Goal: Task Accomplishment & Management: Manage account settings

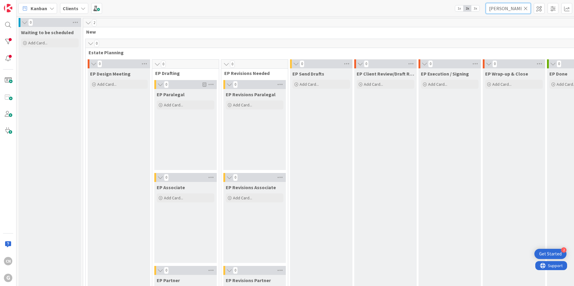
drag, startPoint x: 505, startPoint y: 9, endPoint x: 480, endPoint y: 10, distance: 25.2
click at [480, 10] on div "Kanban Clients 1x 2x 3x [PERSON_NAME]" at bounding box center [294, 8] width 557 height 16
click at [7, 82] on span at bounding box center [8, 80] width 12 height 12
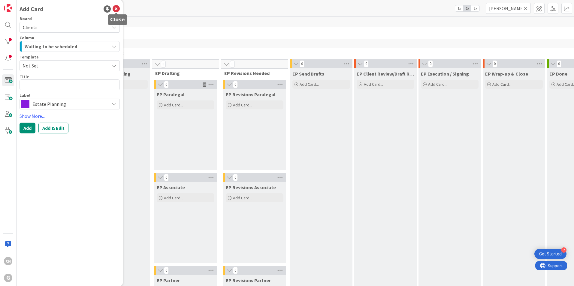
click at [115, 8] on icon at bounding box center [115, 8] width 7 height 7
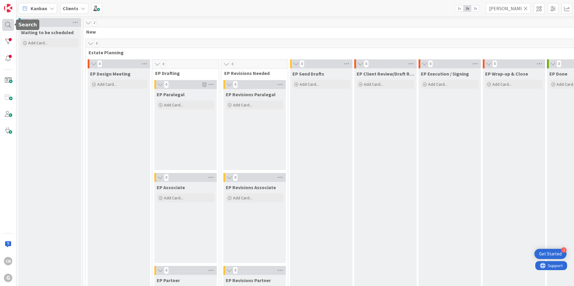
click at [12, 24] on div at bounding box center [8, 25] width 12 height 12
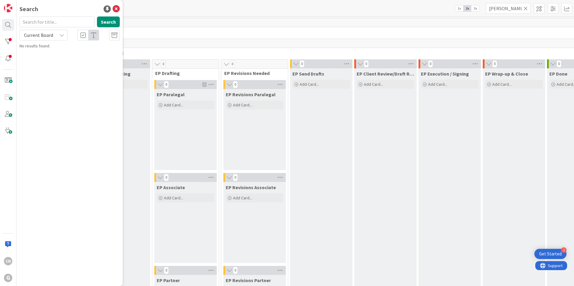
click at [52, 24] on input "text" at bounding box center [56, 21] width 75 height 11
type input "[PERSON_NAME]"
click at [102, 22] on button "Search" at bounding box center [108, 21] width 23 height 11
click at [100, 57] on p "[PERSON_NAME] and [PERSON_NAME] LMP Select Meeting on 6/13 with [PERSON_NAME] a…" at bounding box center [74, 59] width 92 height 19
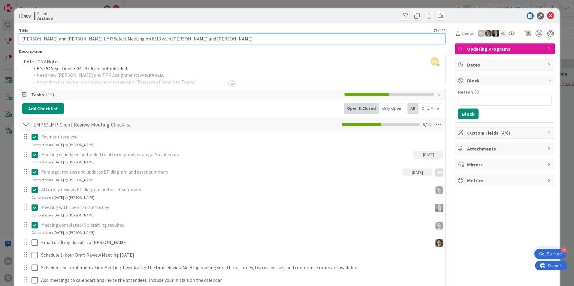
drag, startPoint x: 187, startPoint y: 40, endPoint x: 1, endPoint y: 42, distance: 186.6
click at [1, 42] on div "ID 408 Clients Archive Title 71 / 128 [PERSON_NAME] and [PERSON_NAME] LMP Selec…" at bounding box center [287, 143] width 574 height 286
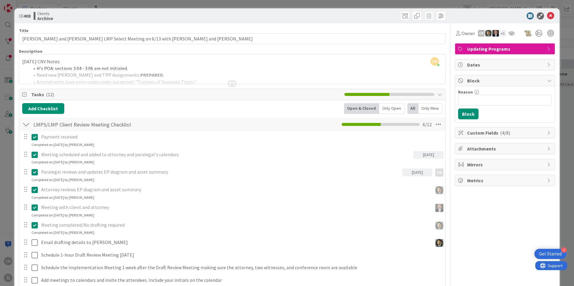
click at [501, 18] on div at bounding box center [501, 15] width 106 height 7
click at [547, 16] on icon at bounding box center [550, 15] width 7 height 7
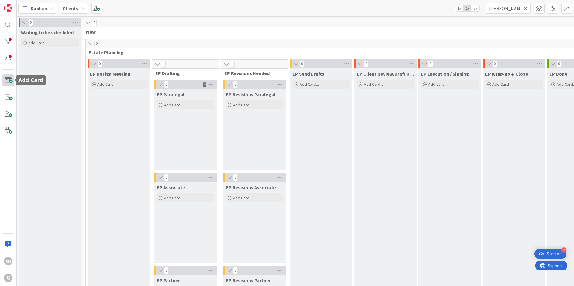
click at [6, 79] on span at bounding box center [8, 80] width 12 height 12
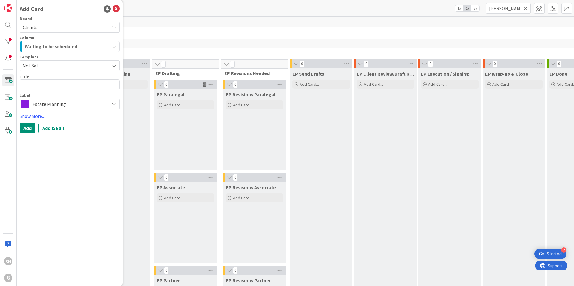
click at [53, 64] on span "Not Set" at bounding box center [63, 66] width 82 height 8
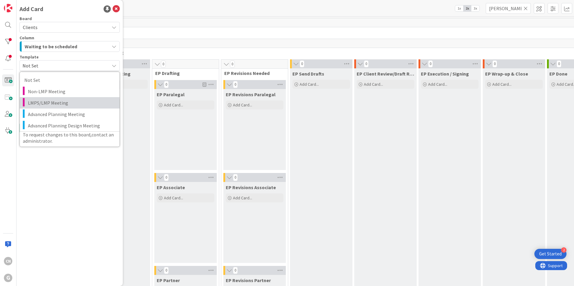
click at [50, 103] on span "LMPS/LMP Meeting" at bounding box center [71, 103] width 87 height 8
type textarea "x"
type textarea "LMPS/LMP Meeting"
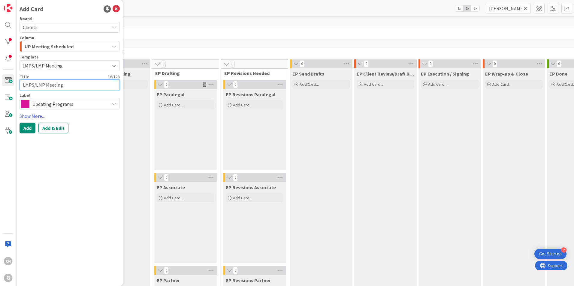
drag, startPoint x: 86, startPoint y: 87, endPoint x: 2, endPoint y: 87, distance: 84.0
click at [2, 87] on div "CN G Add Card Board Clients Column UP Meeting Scheduled Template LMPS/LMP Meeti…" at bounding box center [8, 143] width 16 height 286
paste textarea "[PERSON_NAME] and [PERSON_NAME] LMP Select Meeting on 6/13 with [PERSON_NAME] a…"
type textarea "x"
type textarea "[PERSON_NAME] and [PERSON_NAME] LMP Select Meeting on 6/13 with [PERSON_NAME] a…"
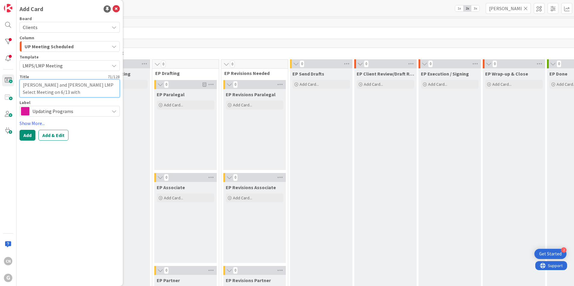
drag, startPoint x: 37, startPoint y: 93, endPoint x: 29, endPoint y: 92, distance: 8.4
click at [29, 92] on textarea "[PERSON_NAME] and [PERSON_NAME] LMP Select Meeting on 6/13 with [PERSON_NAME] a…" at bounding box center [69, 88] width 100 height 18
type textarea "x"
type textarea "[PERSON_NAME] and [PERSON_NAME] LMP Select Meeting on 1 with [PERSON_NAME] and …"
type textarea "x"
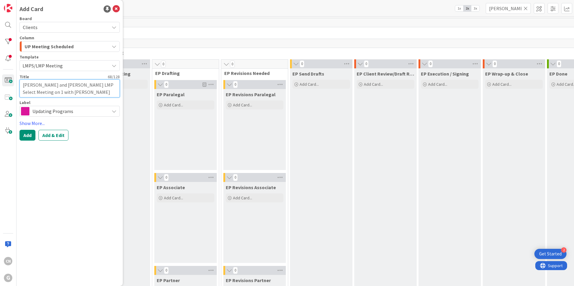
type textarea "[PERSON_NAME] and [PERSON_NAME] LMP Select Meeting on 10 with [PERSON_NAME] and…"
type textarea "x"
type textarea "[PERSON_NAME] and [PERSON_NAME] LMP Select Meeting on 10/ with [PERSON_NAME] an…"
type textarea "x"
type textarea "[PERSON_NAME] and [PERSON_NAME] LMP Select Meeting on 10/2 with [PERSON_NAME] a…"
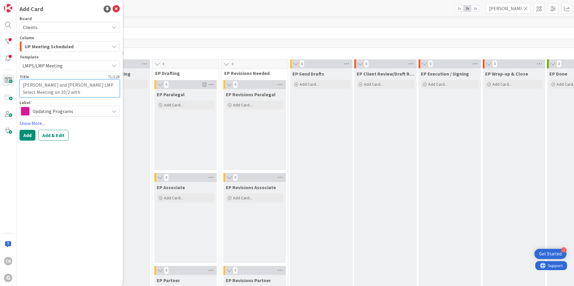
drag, startPoint x: 87, startPoint y: 95, endPoint x: 42, endPoint y: 92, distance: 44.8
click at [42, 92] on textarea "[PERSON_NAME] and [PERSON_NAME] LMP Select Meeting on 10/2 with [PERSON_NAME] a…" at bounding box center [69, 88] width 100 height 18
type textarea "x"
type textarea "[PERSON_NAME] and [PERSON_NAME] LMP Select Meeting on 10/2 w/"
type textarea "x"
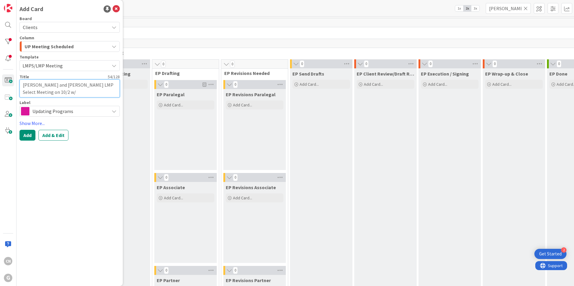
type textarea "[PERSON_NAME] and [PERSON_NAME] LMP Select Meeting on 10/2 w/B"
type textarea "x"
type textarea "[PERSON_NAME] and [PERSON_NAME] LMP Select Meeting on 10/2 w/BA"
type textarea "x"
type textarea "[PERSON_NAME] and [PERSON_NAME] LMP Select Meeting on 10/2 w/BAG"
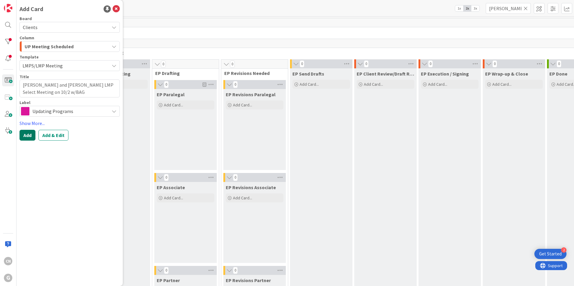
click at [24, 136] on button "Add" at bounding box center [27, 135] width 16 height 11
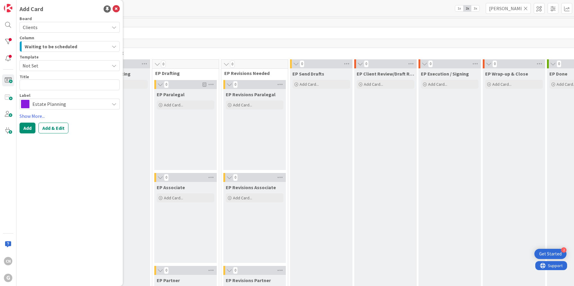
click at [356, 172] on div "EP Client Review/Draft Review Meeting Add Card..." at bounding box center [385, 260] width 62 height 384
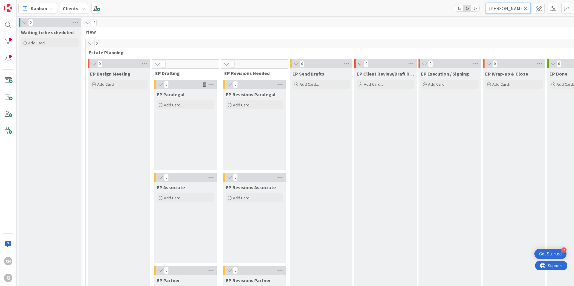
drag, startPoint x: 505, startPoint y: 10, endPoint x: 465, endPoint y: 10, distance: 40.2
click at [465, 10] on div "Kanban Clients 1x 2x 3x [PERSON_NAME]" at bounding box center [294, 8] width 557 height 16
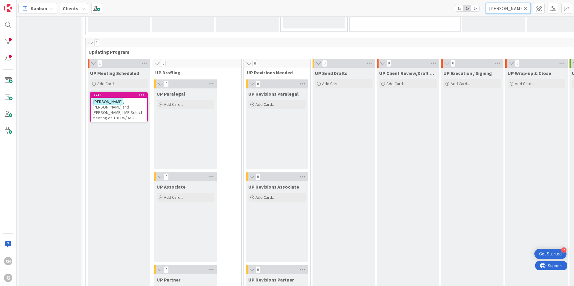
scroll to position [840, 0]
type input "[PERSON_NAME]"
click at [121, 107] on span ", [PERSON_NAME] and [PERSON_NAME] LMP Select Meeting on 10/2 w/BAG" at bounding box center [117, 111] width 50 height 22
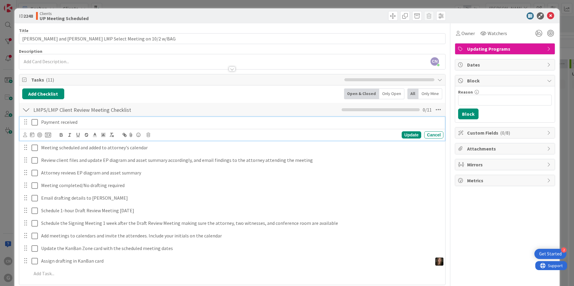
click at [34, 123] on icon at bounding box center [34, 122] width 6 height 7
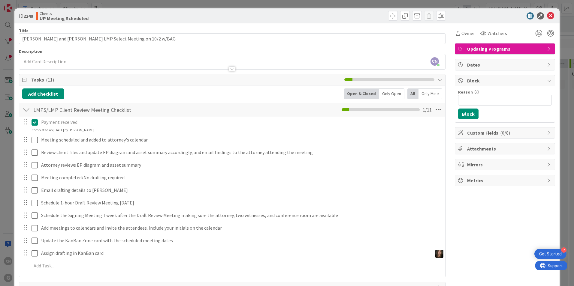
click at [35, 122] on icon at bounding box center [34, 122] width 6 height 7
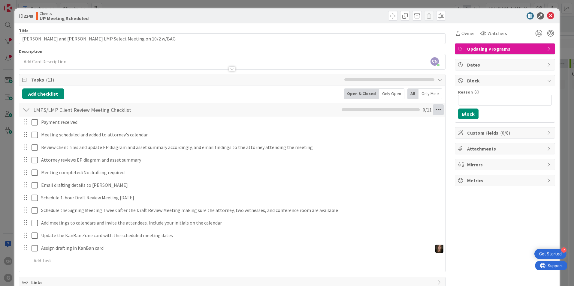
click at [434, 109] on icon at bounding box center [438, 109] width 11 height 11
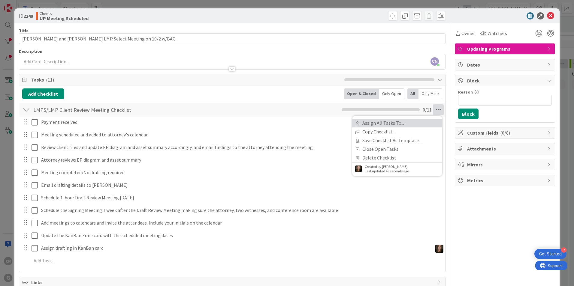
click at [394, 123] on link "Assign All Tasks To..." at bounding box center [397, 123] width 90 height 9
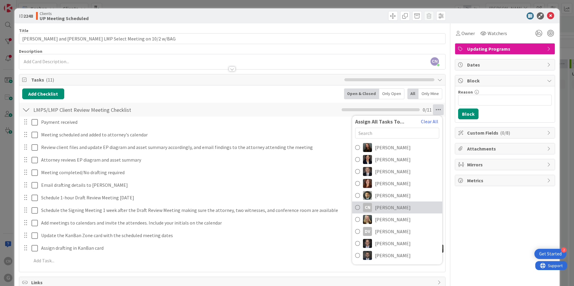
click at [382, 208] on span "[PERSON_NAME]" at bounding box center [393, 207] width 36 height 7
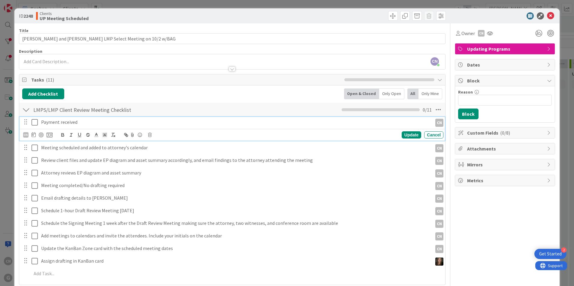
click at [36, 123] on icon at bounding box center [34, 122] width 6 height 7
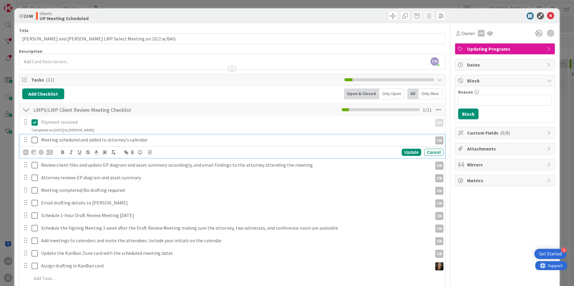
click at [34, 141] on icon at bounding box center [34, 139] width 6 height 7
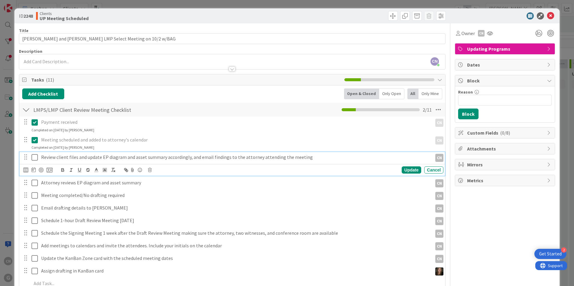
click at [326, 159] on p "Review client files and update EP diagram and asset summary accordingly, and em…" at bounding box center [235, 157] width 388 height 7
click at [25, 171] on div "CN" at bounding box center [25, 169] width 5 height 5
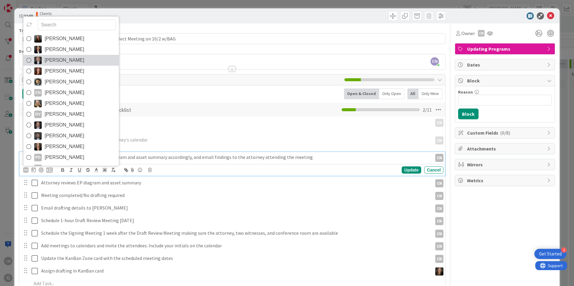
click at [62, 59] on span "[PERSON_NAME]" at bounding box center [65, 60] width 40 height 9
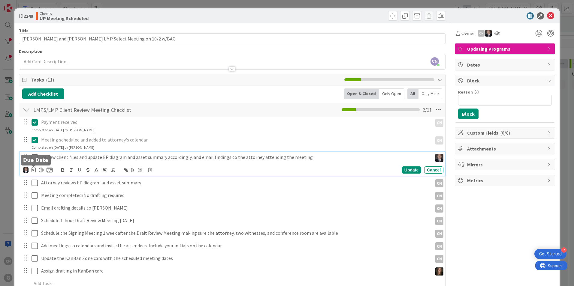
click at [33, 170] on icon at bounding box center [33, 169] width 4 height 5
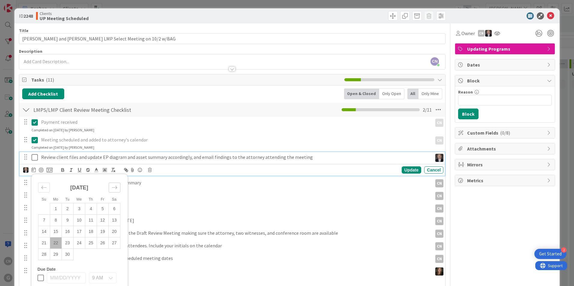
click at [114, 189] on icon "Move forward to switch to the next month." at bounding box center [115, 188] width 6 height 6
click at [78, 209] on td "1" at bounding box center [79, 208] width 12 height 11
click at [403, 171] on div "Update" at bounding box center [410, 169] width 19 height 7
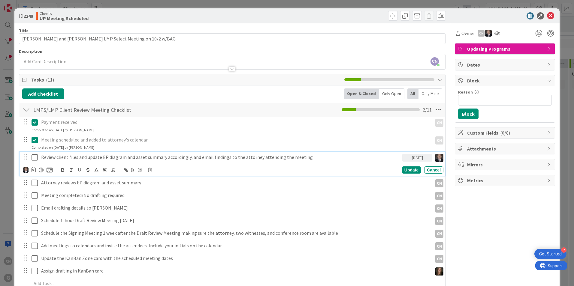
click at [76, 159] on p "Review client files and update EP diagram and asset summary accordingly, and em…" at bounding box center [220, 157] width 358 height 7
click at [25, 169] on img at bounding box center [25, 169] width 5 height 5
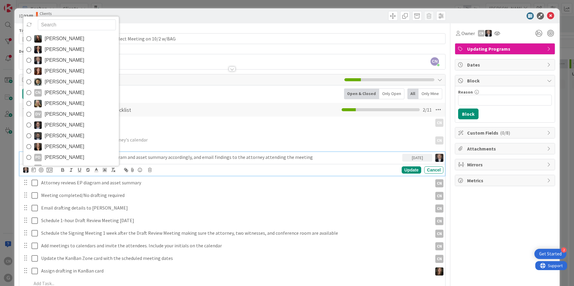
click at [65, 154] on span "[PERSON_NAME]" at bounding box center [65, 157] width 40 height 9
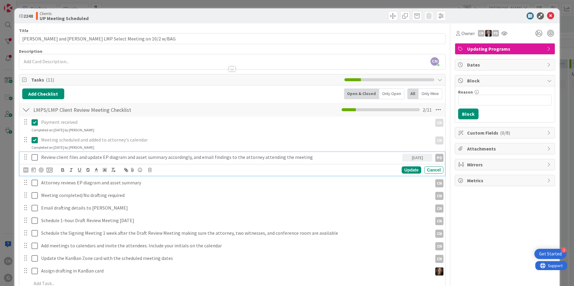
click at [64, 156] on p "Review client files and update EP diagram and asset summary accordingly, and em…" at bounding box center [220, 157] width 358 height 7
click at [32, 171] on icon at bounding box center [33, 169] width 4 height 5
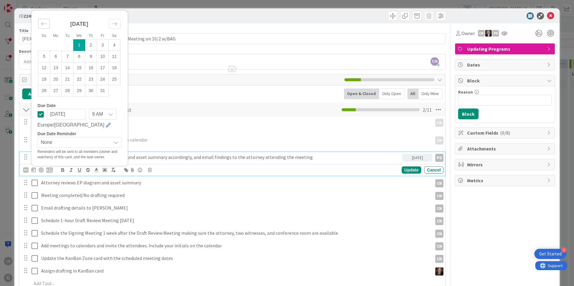
click at [43, 24] on icon "Move backward to switch to the previous month." at bounding box center [44, 24] width 6 height 6
click at [103, 80] on td "26" at bounding box center [103, 79] width 12 height 11
type input "[DATE]"
click at [407, 170] on div "Update" at bounding box center [410, 169] width 19 height 7
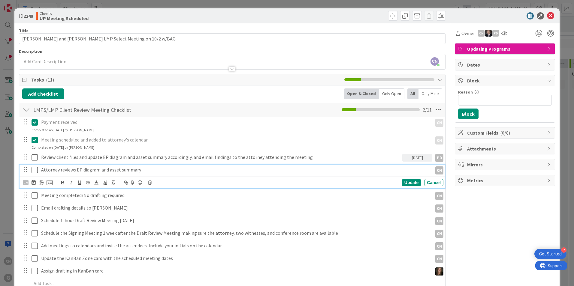
click at [150, 170] on p "Attorney reviews EP diagram and asset summary" at bounding box center [235, 169] width 388 height 7
click at [26, 183] on div "CN" at bounding box center [25, 182] width 5 height 5
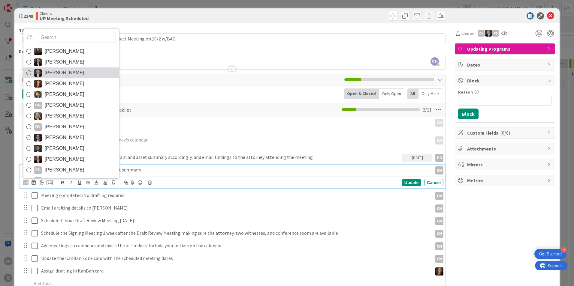
click at [65, 71] on span "[PERSON_NAME]" at bounding box center [65, 72] width 40 height 9
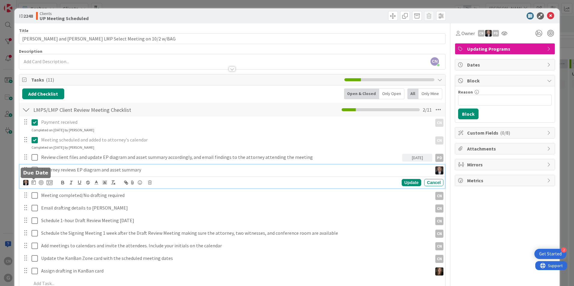
click at [34, 183] on icon at bounding box center [33, 182] width 4 height 5
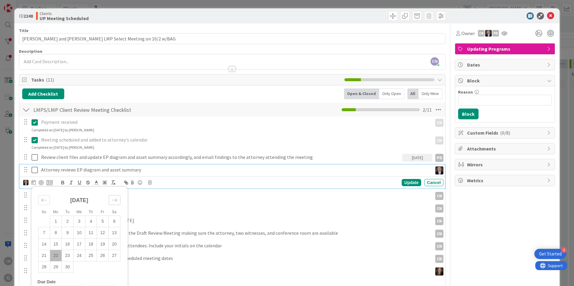
drag, startPoint x: 115, startPoint y: 199, endPoint x: 111, endPoint y: 198, distance: 3.5
click at [114, 199] on icon "Move forward to switch to the next month." at bounding box center [115, 200] width 6 height 6
click at [76, 223] on td "1" at bounding box center [79, 221] width 12 height 11
type input "[DATE]"
click at [409, 183] on div "Update" at bounding box center [410, 182] width 19 height 7
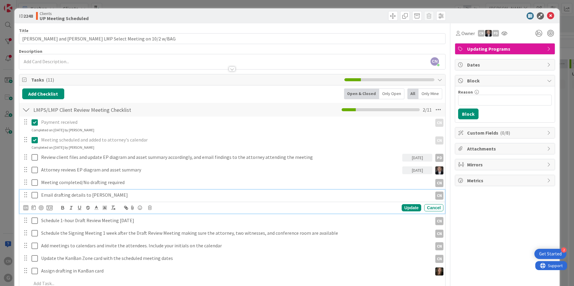
click at [107, 199] on div "Email drafting details to [PERSON_NAME]" at bounding box center [235, 195] width 393 height 10
click at [23, 208] on div "CN" at bounding box center [25, 207] width 5 height 5
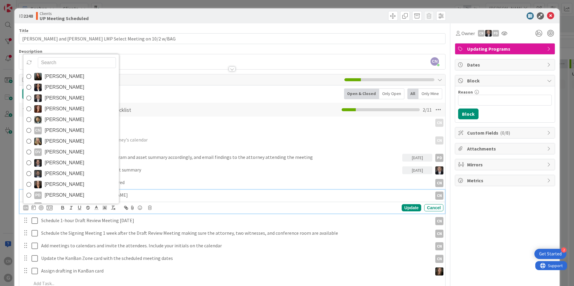
click at [73, 98] on span "[PERSON_NAME]" at bounding box center [65, 98] width 40 height 9
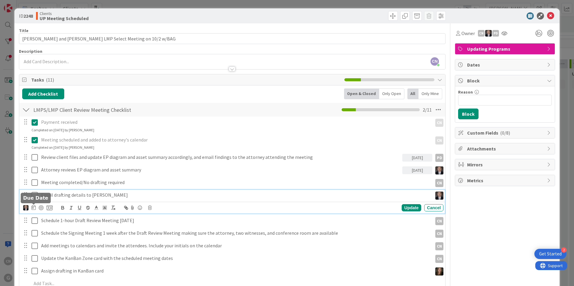
click at [33, 207] on icon at bounding box center [33, 207] width 4 height 5
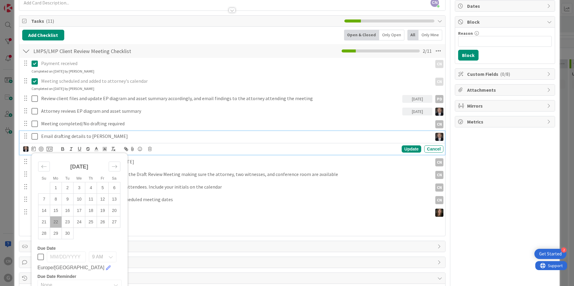
scroll to position [60, 0]
click at [115, 164] on icon "Move forward to switch to the next month." at bounding box center [115, 166] width 6 height 6
click at [91, 187] on td "2" at bounding box center [91, 186] width 12 height 11
type input "[DATE]"
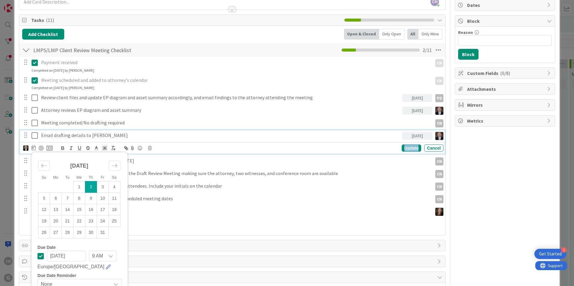
click at [410, 148] on div "Update" at bounding box center [410, 148] width 19 height 7
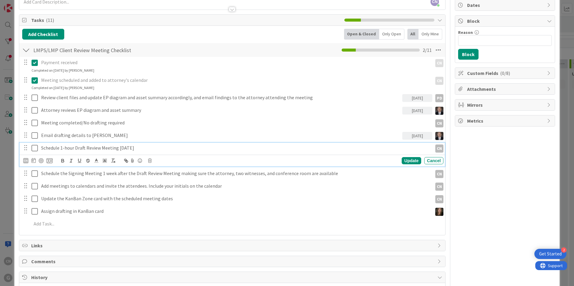
click at [154, 148] on p "Schedule 1-hour Draft Review Meeting [DATE]" at bounding box center [235, 148] width 388 height 7
click at [34, 160] on icon at bounding box center [33, 160] width 4 height 5
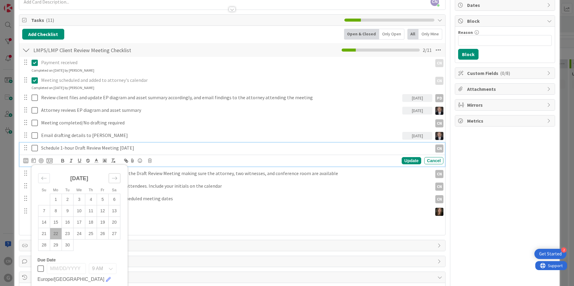
click at [114, 179] on icon "Move forward to switch to the next month." at bounding box center [115, 178] width 6 height 6
click at [91, 200] on td "2" at bounding box center [91, 199] width 12 height 11
type input "[DATE]"
click at [406, 161] on div "Update" at bounding box center [410, 160] width 19 height 7
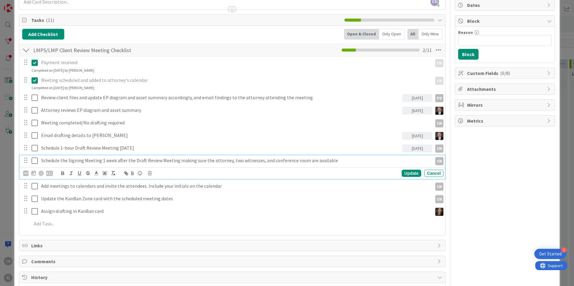
click at [263, 160] on p "Schedule the Signing Meeting 1 week after the Draft Review Meeting making sure …" at bounding box center [235, 160] width 388 height 7
click at [48, 174] on icon at bounding box center [49, 173] width 6 height 5
type textarea "x"
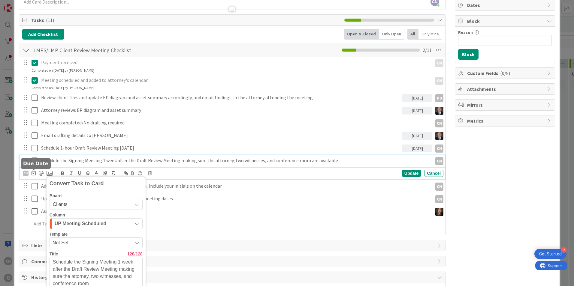
click at [34, 174] on icon at bounding box center [33, 173] width 4 height 5
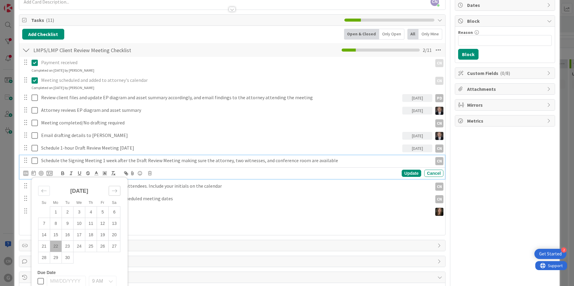
click at [115, 192] on icon "Move forward to switch to the next month." at bounding box center [115, 191] width 6 height 6
click at [90, 209] on td "2" at bounding box center [91, 212] width 12 height 11
type input "[DATE]"
click at [407, 175] on div "Update" at bounding box center [410, 173] width 19 height 7
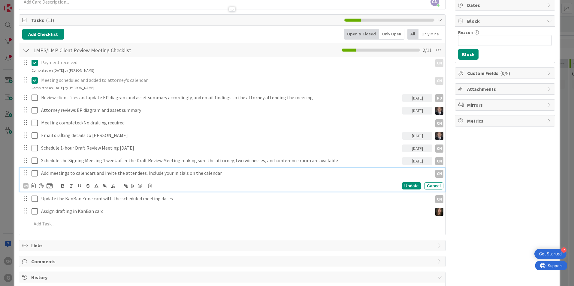
click at [224, 173] on p "Add meetings to calendars and invite the attendees. Include your initials on th…" at bounding box center [235, 173] width 388 height 7
click at [35, 186] on icon at bounding box center [33, 185] width 4 height 5
click at [117, 206] on icon "Move forward to switch to the next month." at bounding box center [115, 204] width 6 height 6
click at [93, 224] on td "2" at bounding box center [91, 224] width 12 height 11
type input "[DATE]"
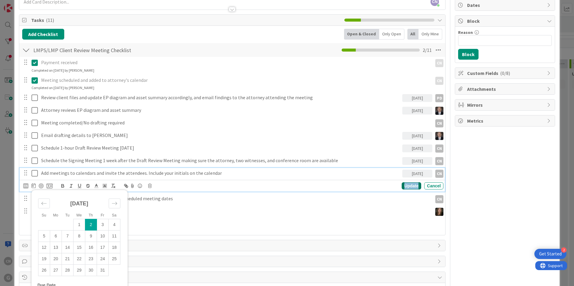
drag, startPoint x: 404, startPoint y: 187, endPoint x: 399, endPoint y: 187, distance: 5.1
click at [403, 187] on div "Update" at bounding box center [410, 185] width 19 height 7
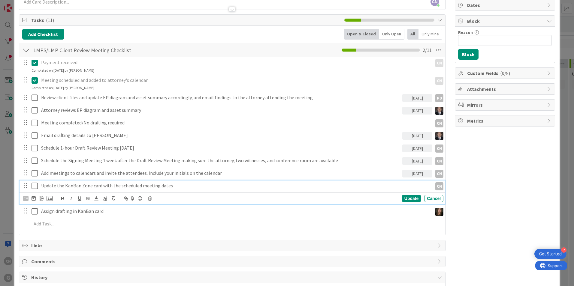
click at [181, 186] on p "Update the KanBan Zone card with the scheduled meeting dates" at bounding box center [235, 185] width 388 height 7
click at [34, 199] on icon at bounding box center [33, 198] width 4 height 5
click at [115, 217] on icon "Move forward to switch to the next month." at bounding box center [115, 216] width 6 height 6
click at [90, 236] on td "2" at bounding box center [91, 237] width 12 height 11
type input "[DATE]"
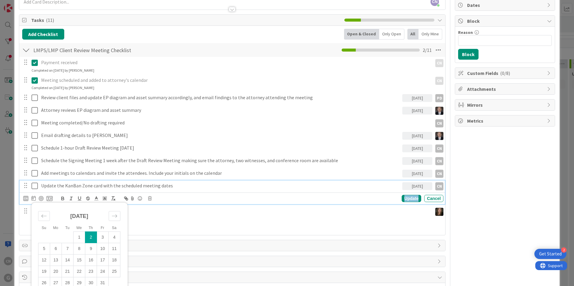
click at [407, 201] on div "Update" at bounding box center [410, 198] width 19 height 7
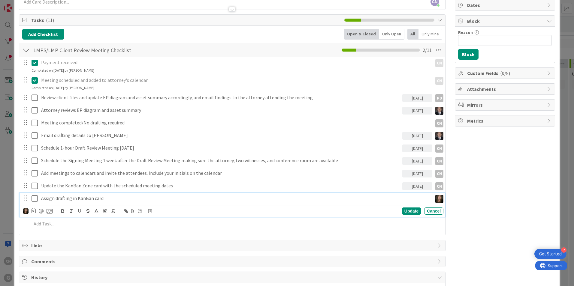
click at [115, 199] on p "Assign drafting in KanBan card" at bounding box center [235, 198] width 388 height 7
click at [33, 211] on icon at bounding box center [33, 210] width 4 height 5
drag, startPoint x: 118, startPoint y: 229, endPoint x: 114, endPoint y: 230, distance: 3.4
click at [117, 229] on div "Move forward to switch to the next month." at bounding box center [115, 229] width 12 height 10
drag, startPoint x: 91, startPoint y: 249, endPoint x: 251, endPoint y: 245, distance: 160.5
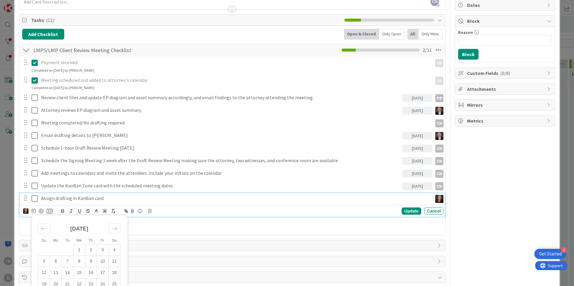
click at [91, 249] on td "2" at bounding box center [91, 249] width 12 height 11
type input "[DATE]"
click at [411, 210] on div "Update" at bounding box center [410, 211] width 19 height 7
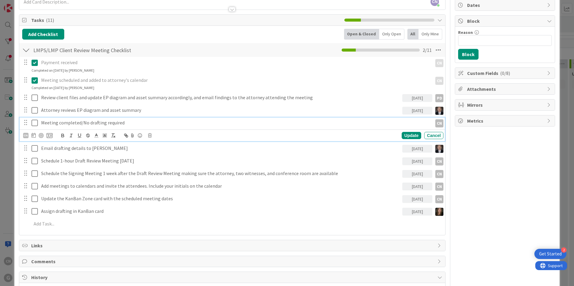
click at [126, 122] on p "Meeting completed/No drafting required" at bounding box center [235, 122] width 388 height 7
click at [24, 134] on div "CN" at bounding box center [25, 135] width 5 height 5
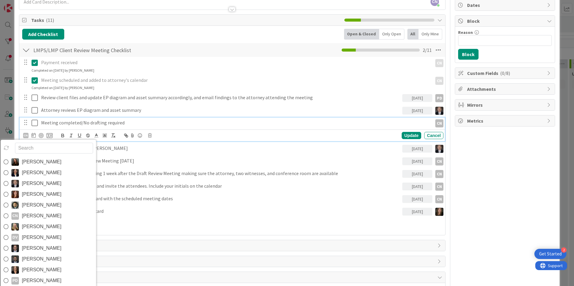
click at [49, 185] on span "[PERSON_NAME]" at bounding box center [42, 183] width 40 height 9
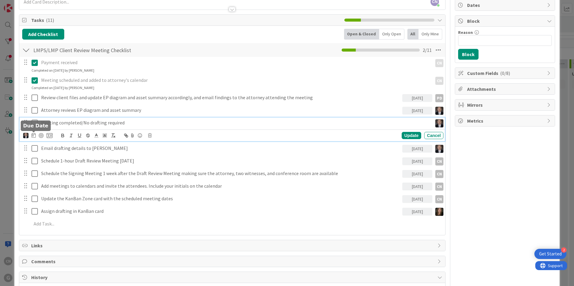
click at [33, 136] on icon at bounding box center [33, 135] width 4 height 5
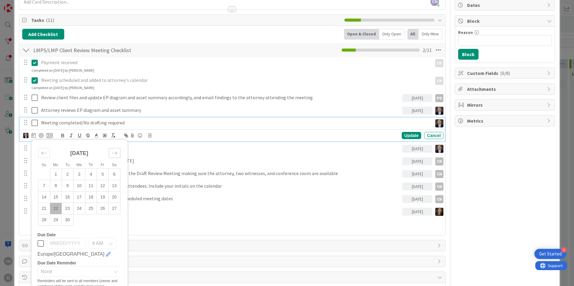
drag, startPoint x: 117, startPoint y: 154, endPoint x: 114, endPoint y: 156, distance: 3.2
click at [117, 154] on icon "Move forward to switch to the next month." at bounding box center [115, 153] width 6 height 6
click at [93, 173] on td "2" at bounding box center [91, 174] width 12 height 11
type input "[DATE]"
click at [401, 133] on div "Update" at bounding box center [410, 135] width 19 height 7
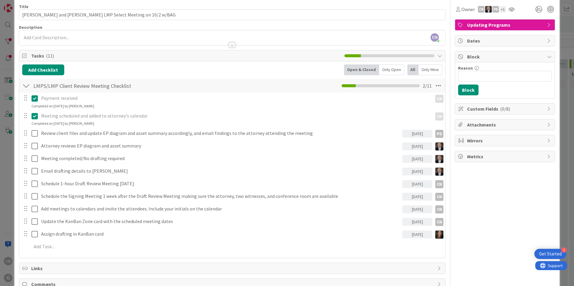
scroll to position [0, 0]
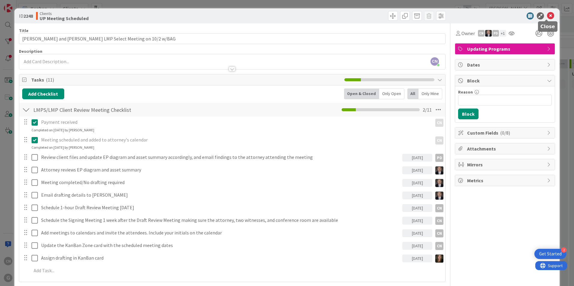
click at [547, 16] on icon at bounding box center [550, 15] width 7 height 7
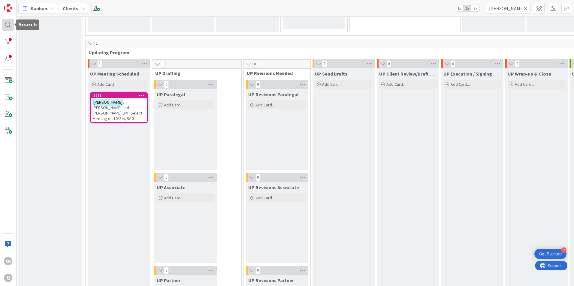
click at [7, 23] on div at bounding box center [8, 25] width 12 height 12
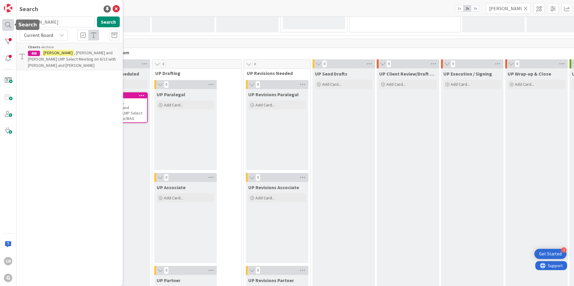
drag, startPoint x: 51, startPoint y: 24, endPoint x: 12, endPoint y: 21, distance: 39.1
click at [12, 21] on div "CN G Search [PERSON_NAME] Search Current Board Clients › Archive 408 [PERSON_NA…" at bounding box center [8, 143] width 16 height 286
type input "augustine"
click at [109, 22] on button "Search" at bounding box center [108, 21] width 23 height 11
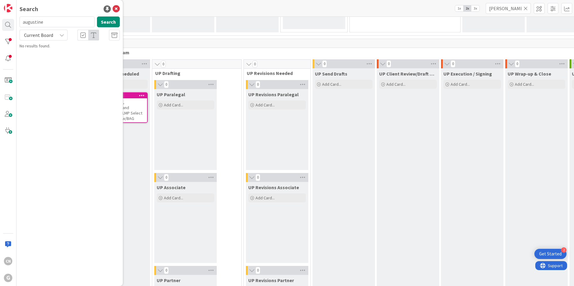
click at [142, 131] on div "UP Meeting Scheduled Add Card... 2248 [PERSON_NAME] and [PERSON_NAME] LMP Selec…" at bounding box center [119, 260] width 62 height 384
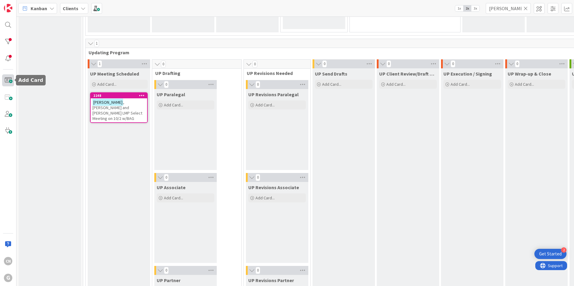
click at [8, 80] on span at bounding box center [8, 80] width 12 height 12
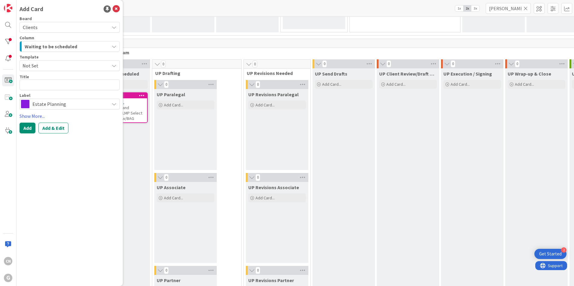
type textarea "x"
type textarea "N"
type textarea "x"
type textarea "No"
type textarea "x"
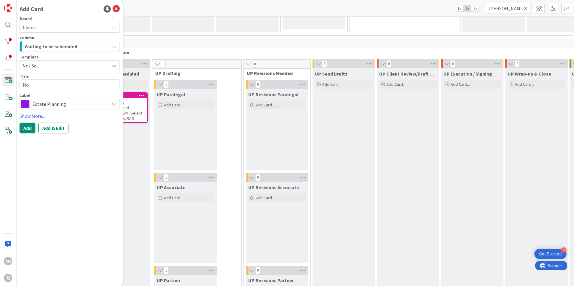
type textarea "N"
click at [60, 65] on span "Not Set" at bounding box center [63, 66] width 82 height 8
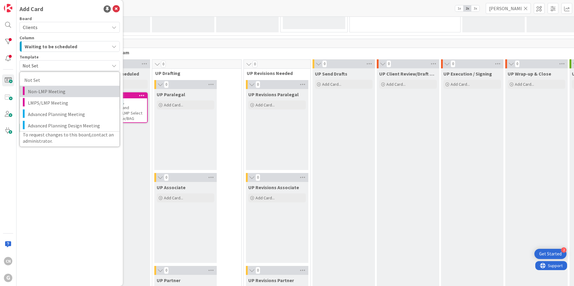
click at [50, 94] on span "Non-LMP Meeting" at bounding box center [71, 92] width 87 height 8
type textarea "x"
type textarea "Non-LMP Meeting"
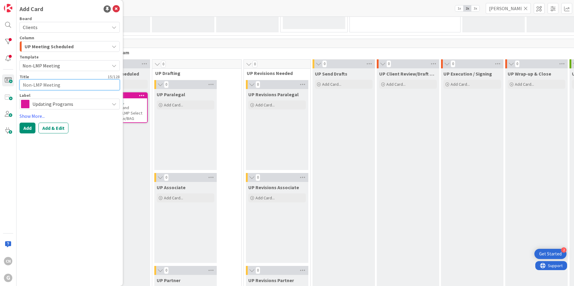
drag, startPoint x: 69, startPoint y: 83, endPoint x: 64, endPoint y: 85, distance: 5.2
click at [68, 84] on textarea "Non-LMP Meeting" at bounding box center [69, 84] width 100 height 11
type textarea "x"
type textarea "Non-LMP Meeting"
type textarea "x"
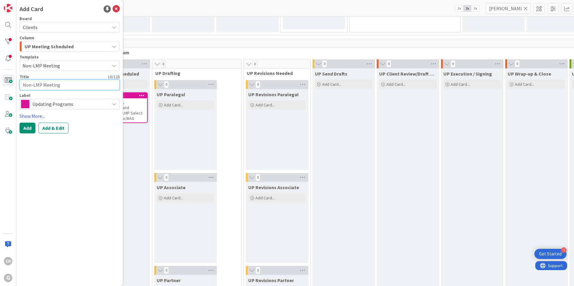
type textarea "Non-LMP Meeting w"
type textarea "x"
type textarea "Non-LMP Meeting wi"
type textarea "x"
type textarea "Non-LMP Meeting wit"
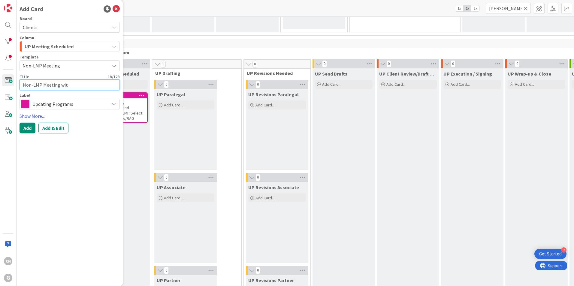
type textarea "x"
type textarea "Non-LMP Meeting with"
type textarea "x"
type textarea "Non-LMP Meeting with"
type textarea "x"
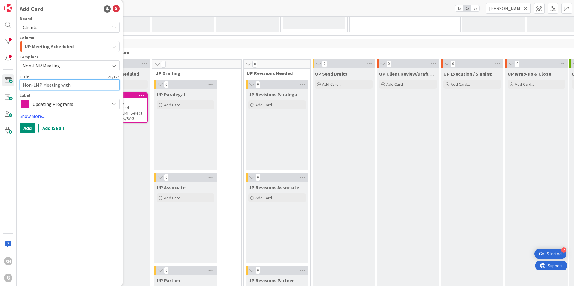
type textarea "Non-LMP Meeting with J"
type textarea "x"
type textarea "Non-LMP Meeting with [PERSON_NAME]"
type textarea "x"
type textarea "Non-LMP Meeting with Jil"
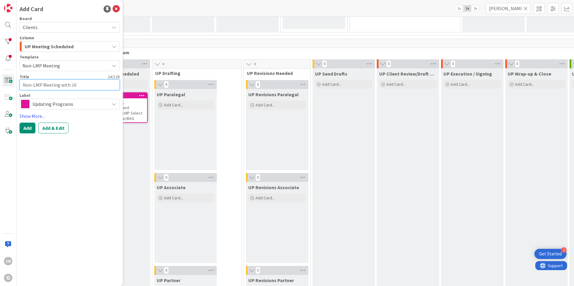
type textarea "x"
type textarea "Non-LMP Meeting with [PERSON_NAME]"
type textarea "x"
type textarea "Non-LMP Meeting with [PERSON_NAME]"
type textarea "x"
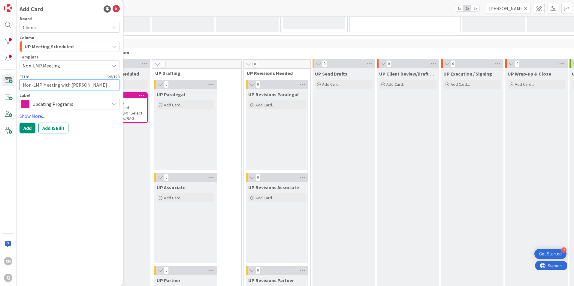
type textarea "Non-LMP Meeting with [PERSON_NAME]"
type textarea "x"
type textarea "Non-LMP Meeting with [PERSON_NAME]"
type textarea "x"
type textarea "Non-LMP Meeting with [PERSON_NAME]"
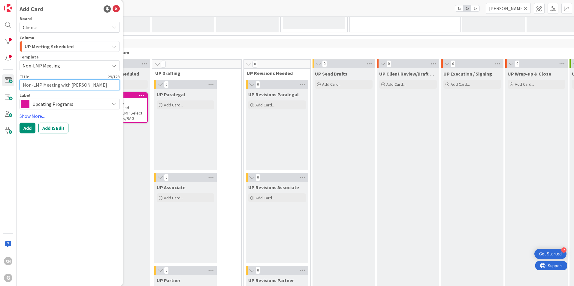
type textarea "x"
type textarea "Non-LMP Meeting with [PERSON_NAME]"
type textarea "x"
type textarea "Non-LMP Meeting with [PERSON_NAME]"
type textarea "x"
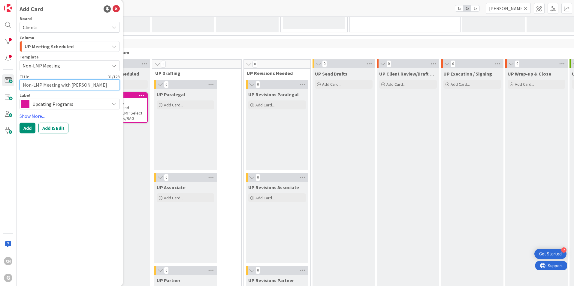
type textarea "Non-LMP Meeting with [PERSON_NAME]"
type textarea "x"
type textarea "Non-LMP Meeting with [PERSON_NAME]"
type textarea "x"
type textarea "Non-LMP Meeting with [PERSON_NAME]"
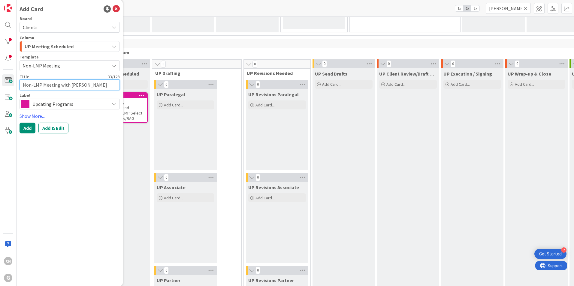
type textarea "x"
type textarea "Non-LMP Meeting with [PERSON_NAME]"
drag, startPoint x: 67, startPoint y: 85, endPoint x: 62, endPoint y: 85, distance: 5.7
click at [62, 85] on textarea "Non-LMP Meeting with [PERSON_NAME]" at bounding box center [69, 84] width 100 height 11
type textarea "x"
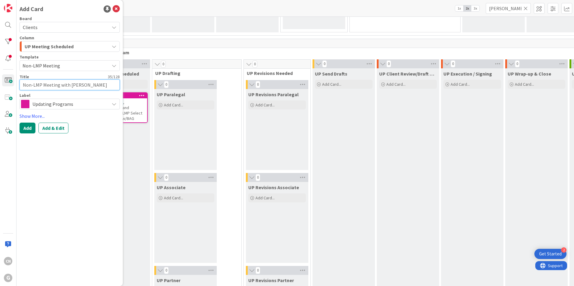
type textarea "Non-LMP Meeting w/ [PERSON_NAME]"
type textarea "x"
type textarea "Non-LMP Meeting w/C [PERSON_NAME]"
type textarea "x"
type textarea "Non-LMP Meeting w/CS [PERSON_NAME]"
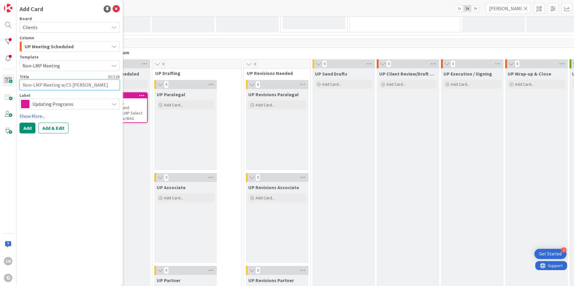
type textarea "x"
type textarea "Non-LMP Meeting w/CSG [PERSON_NAME]"
type textarea "x"
type textarea "Non-LMP Meeting w/CS [PERSON_NAME]"
type textarea "x"
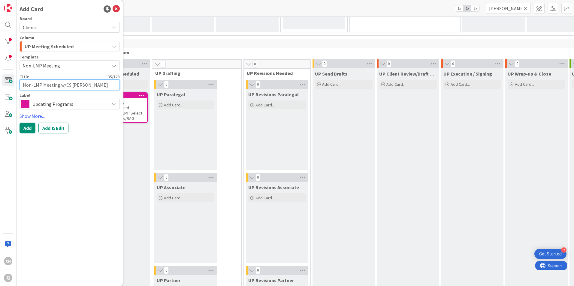
type textarea "Non-LMP Meeting w/C [PERSON_NAME]"
type textarea "x"
type textarea "Non-LMP Meeting w/CG [PERSON_NAME]"
type textarea "x"
type textarea "Non-LMP Meeting w/CGP [PERSON_NAME]"
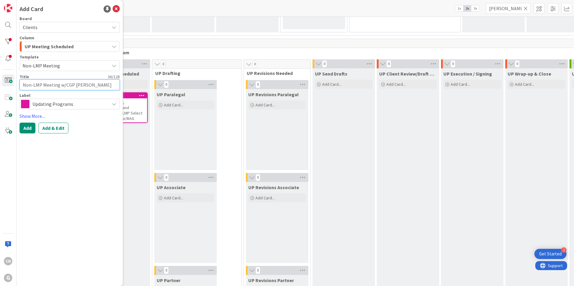
drag, startPoint x: 105, startPoint y: 86, endPoint x: 73, endPoint y: 86, distance: 31.2
click at [73, 86] on textarea "Non-LMP Meeting w/CGP [PERSON_NAME]" at bounding box center [69, 84] width 100 height 11
type textarea "x"
type textarea "Non-LMP Meeting w/CGP"
type textarea "x"
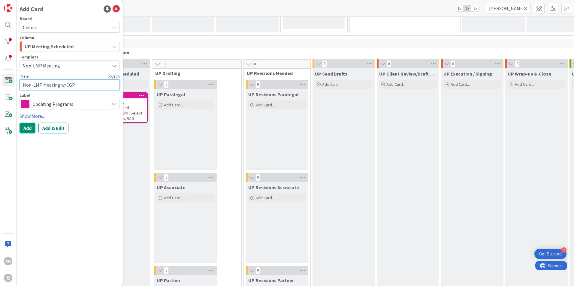
type textarea "Non-LMP Meeting w/CGP"
type textarea "x"
type textarea "Non-LMP Meeting w/CGP"
type textarea "x"
type textarea "Non-LMP Meeting w/CGP o"
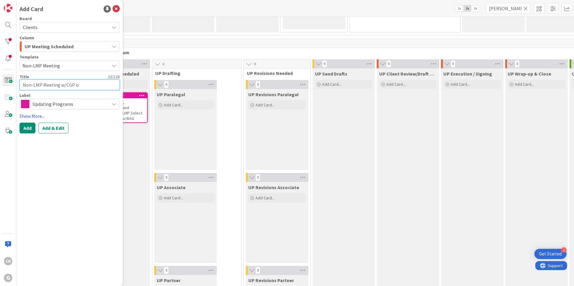
type textarea "x"
type textarea "Non-LMP Meeting w/CGP on"
type textarea "x"
type textarea "Non-LMP Meeting w/CGP on"
type textarea "x"
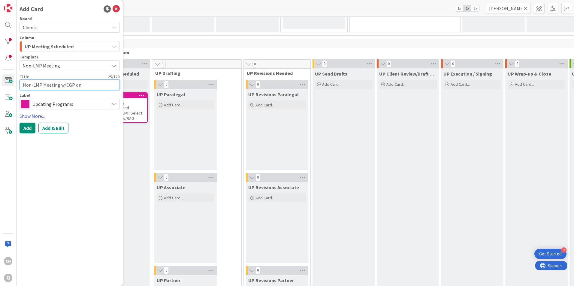
type textarea "Non-LMP Meeting w/CGP on 9"
type textarea "x"
type textarea "Non-LMP Meeting w/CGP on 9/"
type textarea "x"
type textarea "Non-LMP Meeting w/CGP on 9/3"
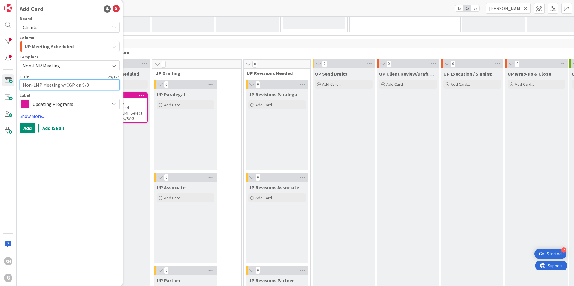
type textarea "x"
type textarea "Non-LMP Meeting w/CGP on 9/30"
click at [24, 85] on textarea "Non-LMP Meeting w/CGP on 9/30" at bounding box center [69, 84] width 100 height 11
type textarea "x"
type textarea "ANon-LMP Meeting w/CGP on 9/30"
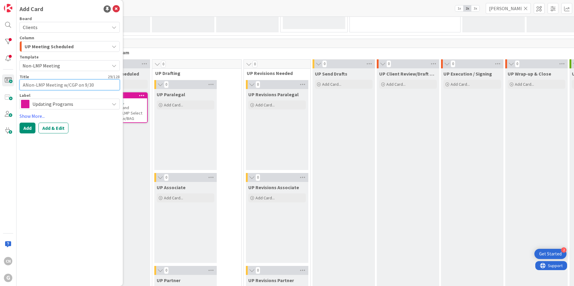
type textarea "x"
type textarea "AuNon-LMP Meeting w/CGP on 9/30"
type textarea "x"
type textarea "AugNon-LMP Meeting w/CGP on 9/30"
type textarea "x"
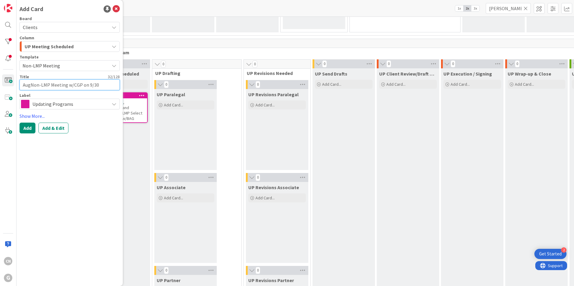
type textarea "AuguNon-LMP Meeting w/CGP on 9/30"
type textarea "x"
type textarea "AugusNon-LMP Meeting w/CGP on 9/30"
type textarea "x"
type textarea "AugustNon-LMP Meeting w/CGP on 9/30"
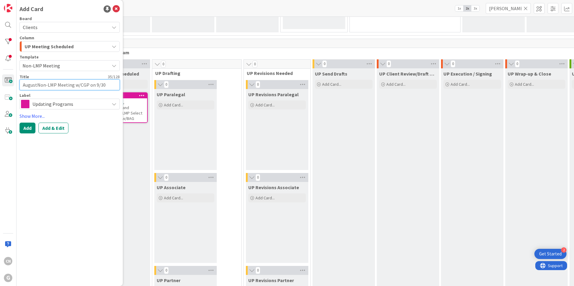
type textarea "x"
type textarea "AugustiNon-LMP Meeting w/CGP on 9/30"
type textarea "x"
type textarea "AugustinNon-LMP Meeting w/CGP on 9/30"
type textarea "x"
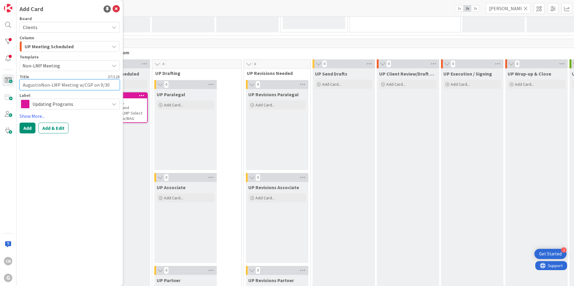
type textarea "AugustineNon-LMP Meeting w/CGP on 9/30"
type textarea "x"
type textarea "Augustine,Non-LMP Meeting w/CGP on 9/30"
type textarea "x"
type textarea "Augustine, Non-LMP Meeting w/CGP on 9/30"
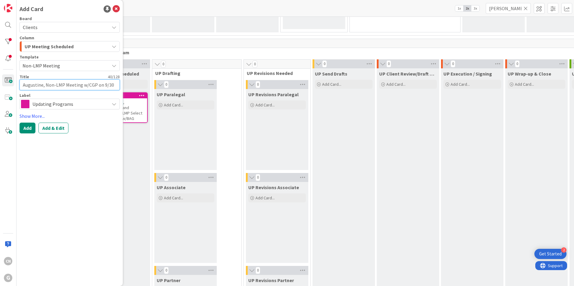
type textarea "x"
type textarea "[PERSON_NAME], JNon-LMP Meeting w/CGP on 9/30"
type textarea "x"
type textarea "[PERSON_NAME], JiNon-LMP Meeting w/CGP on 9/30"
type textarea "x"
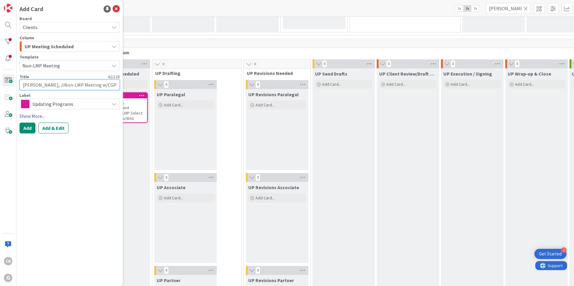
type textarea "[PERSON_NAME], JilNon-LMP Meeting w/CGP on 9/30"
type textarea "x"
type textarea "[PERSON_NAME], JillNon-LMP Meeting w/CGP on 9/30"
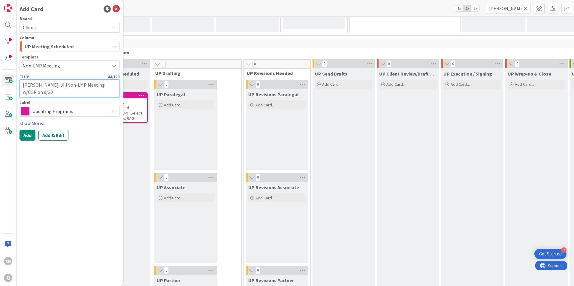
type textarea "x"
type textarea "[PERSON_NAME] Non-LMP Meeting w/CGP on 9/30"
type textarea "x"
type textarea "[PERSON_NAME], JillNon-LMP Meeting w/CGP on 9/30"
type textarea "x"
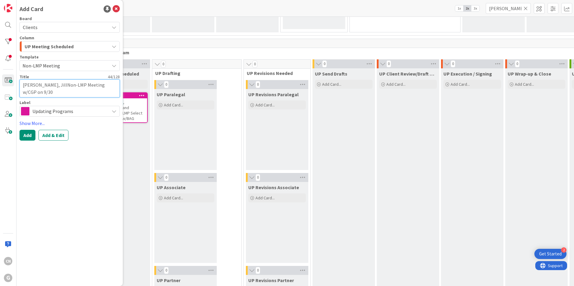
type textarea "[PERSON_NAME]:Non-LMP Meeting w/CGP on 9/30"
type textarea "x"
type textarea "[PERSON_NAME]: Non-LMP Meeting w/CGP on 9/30"
click at [26, 136] on button "Add" at bounding box center [27, 135] width 16 height 11
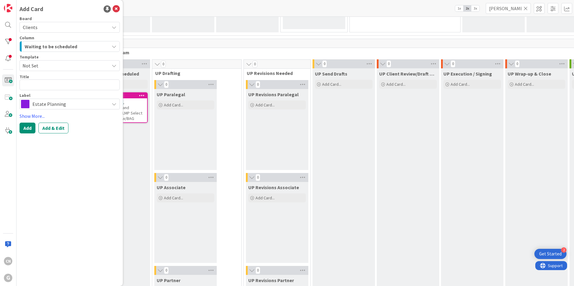
click at [191, 133] on div "UP Paralegal Add Card..." at bounding box center [185, 129] width 62 height 81
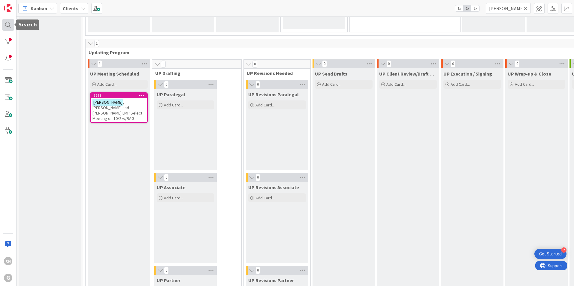
click at [7, 28] on div at bounding box center [8, 25] width 12 height 12
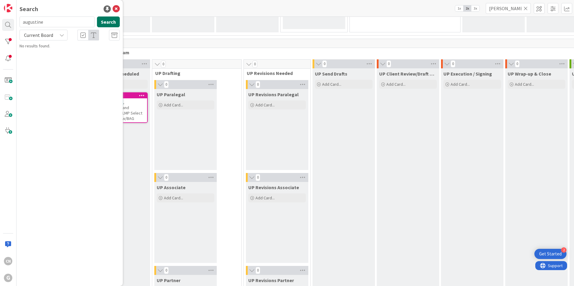
click at [106, 21] on button "Search" at bounding box center [108, 21] width 23 height 11
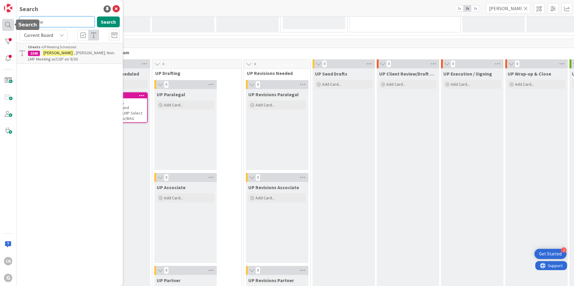
drag, startPoint x: 50, startPoint y: 23, endPoint x: 2, endPoint y: 26, distance: 47.8
click at [2, 26] on div "CN G Search augustine Search Current Board Clients › UP Meeting Scheduled 2249 …" at bounding box center [8, 143] width 16 height 286
type input "[PERSON_NAME]"
click at [112, 20] on button "Search" at bounding box center [108, 21] width 23 height 11
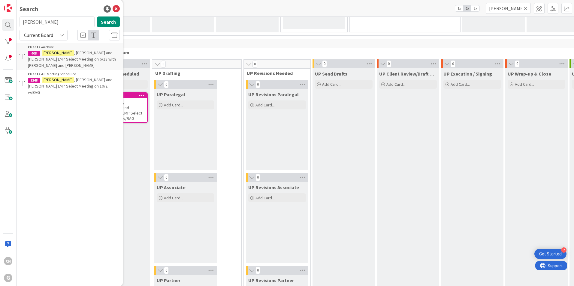
drag, startPoint x: 366, startPoint y: 163, endPoint x: 422, endPoint y: 139, distance: 61.5
click at [376, 163] on div "UP Client Review/Draft Review Meeting Add Card..." at bounding box center [407, 260] width 62 height 384
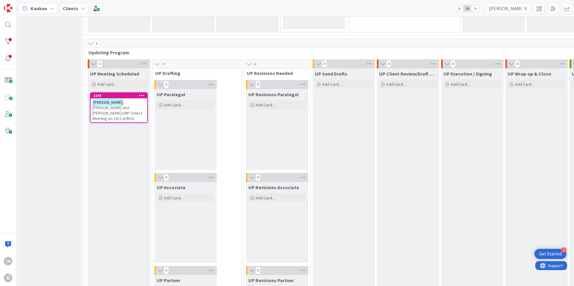
drag, startPoint x: 526, startPoint y: 9, endPoint x: 523, endPoint y: 12, distance: 3.9
click at [526, 9] on icon at bounding box center [525, 8] width 4 height 5
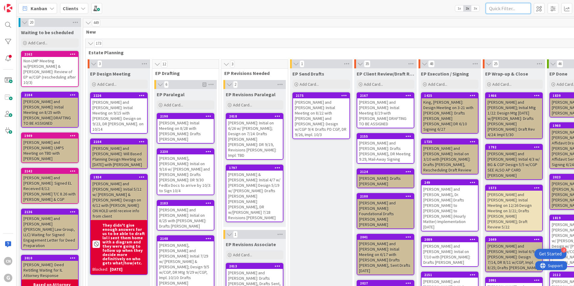
click at [495, 7] on input "text" at bounding box center [507, 8] width 45 height 11
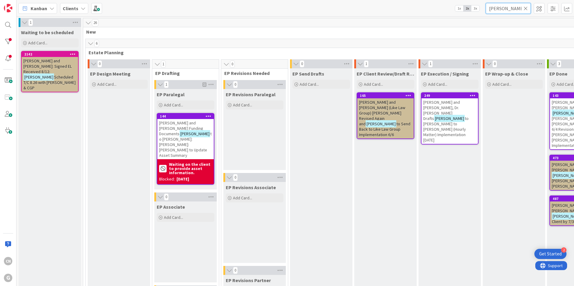
type input "[PERSON_NAME]"
click at [54, 74] on span "Scheduled T/C 8.26 with [PERSON_NAME] & CGP" at bounding box center [49, 82] width 52 height 16
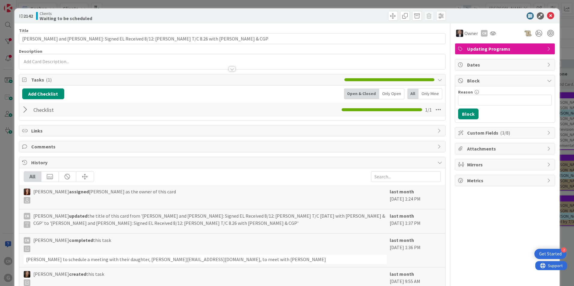
click at [100, 65] on div at bounding box center [232, 66] width 426 height 6
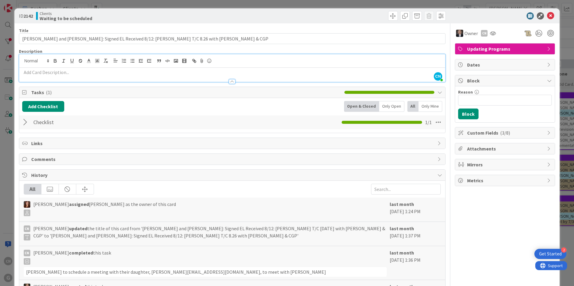
click at [65, 73] on p at bounding box center [232, 72] width 420 height 7
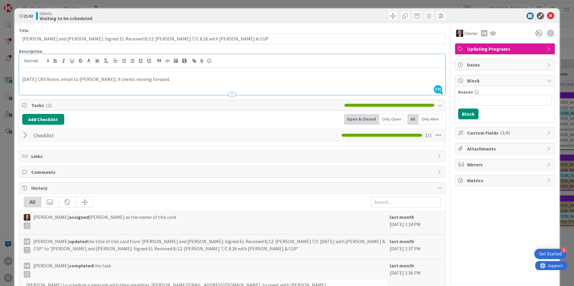
click at [208, 85] on div "[DATE] CNV Notes: email to [PERSON_NAME]; if clients moving forward." at bounding box center [232, 81] width 426 height 27
click at [24, 136] on div at bounding box center [26, 135] width 8 height 11
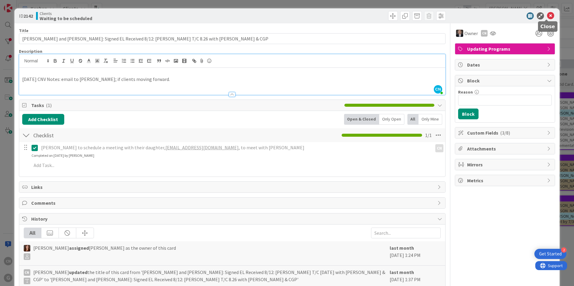
click at [547, 18] on icon at bounding box center [550, 15] width 7 height 7
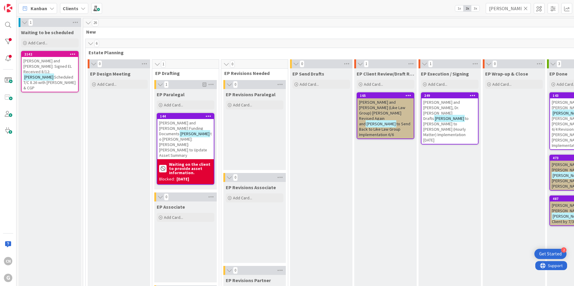
click at [51, 74] on span "Scheduled T/C 8.26 with [PERSON_NAME] & CGP" at bounding box center [49, 82] width 52 height 16
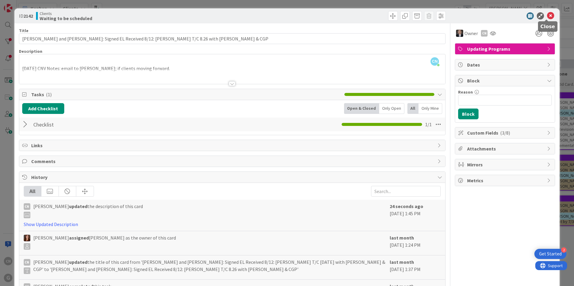
click at [547, 16] on icon at bounding box center [550, 15] width 7 height 7
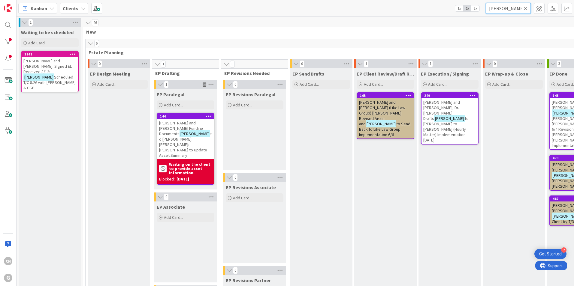
drag, startPoint x: 502, startPoint y: 7, endPoint x: 465, endPoint y: 14, distance: 37.8
click at [465, 14] on div "Kanban Clients 1x 2x 3x [PERSON_NAME]" at bounding box center [294, 8] width 557 height 16
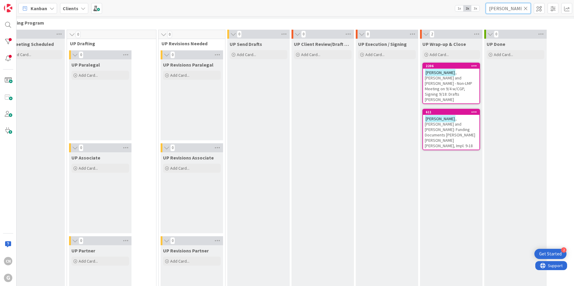
scroll to position [870, 87]
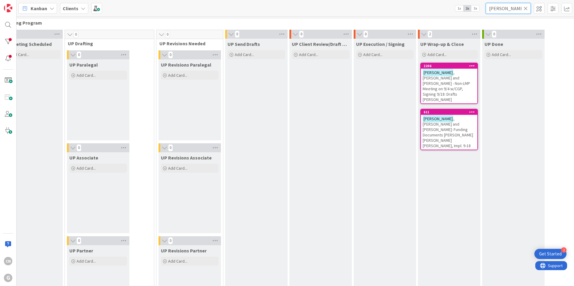
drag, startPoint x: 488, startPoint y: 10, endPoint x: 478, endPoint y: 11, distance: 10.8
click at [478, 11] on div "Kanban Clients 1x 2x 3x [PERSON_NAME]" at bounding box center [294, 8] width 557 height 16
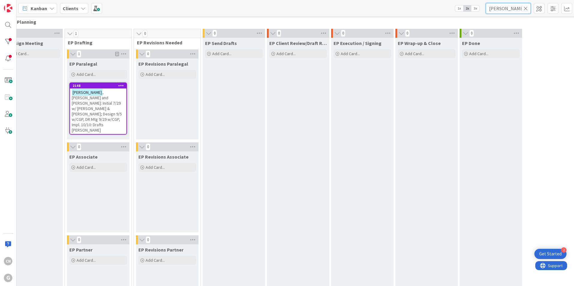
scroll to position [0, 87]
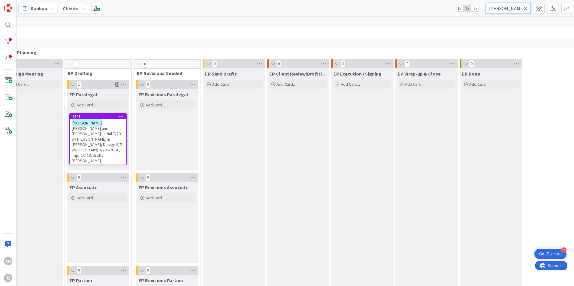
type input "[PERSON_NAME]"
click at [93, 130] on span ", [PERSON_NAME] and [PERSON_NAME]: Initial 7/29 w/ [PERSON_NAME] & [PERSON_NAME…" at bounding box center [97, 141] width 50 height 43
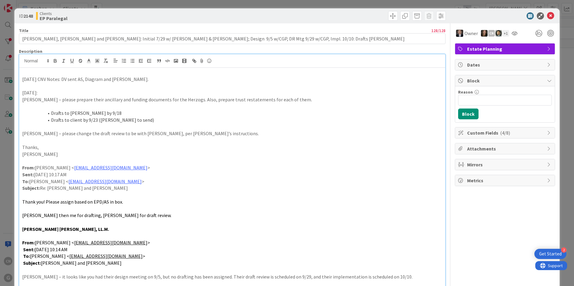
click at [22, 68] on div "[DATE] CNV Notes: DV sent AS, Diagram and [PERSON_NAME]. [DATE]: [PERSON_NAME] …" at bounding box center [232, 194] width 426 height 253
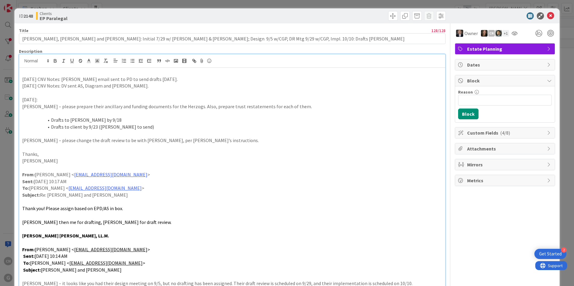
click at [185, 86] on p "[DATE] CNV Notes: DV sent AS, Diagram and [PERSON_NAME]." at bounding box center [232, 85] width 420 height 7
click at [551, 17] on div "ID 2148 Clients EP Paralegal" at bounding box center [286, 15] width 545 height 15
click at [547, 16] on icon at bounding box center [550, 15] width 7 height 7
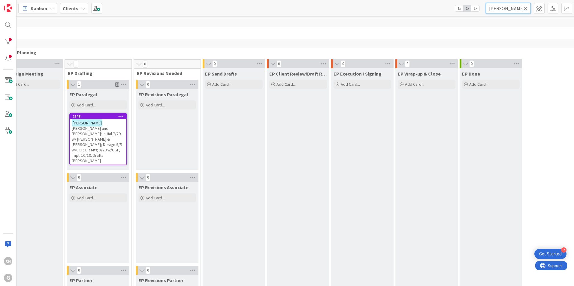
drag, startPoint x: 514, startPoint y: 9, endPoint x: 453, endPoint y: 12, distance: 60.3
click at [457, 13] on div "Kanban Clients 1x 2x 3x [PERSON_NAME]" at bounding box center [294, 8] width 557 height 16
type input "duerig"
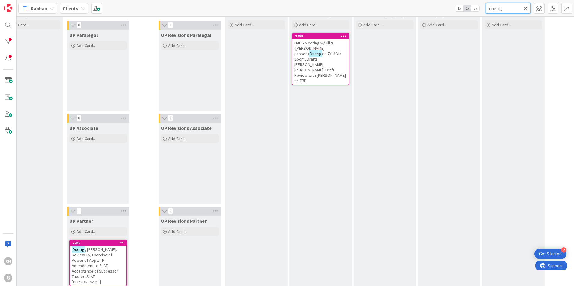
scroll to position [900, 87]
click at [294, 58] on span "on 7/18 Via Zoom, Drafts [PERSON_NAME] [PERSON_NAME], Draft Review with [PERSON…" at bounding box center [320, 67] width 52 height 32
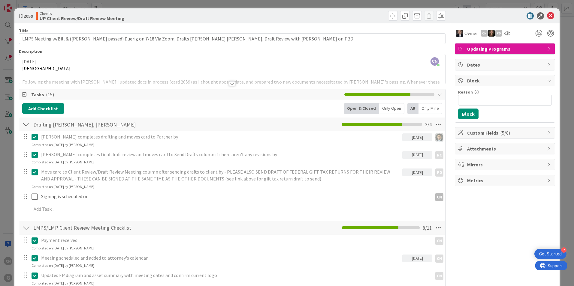
drag, startPoint x: 231, startPoint y: 84, endPoint x: 223, endPoint y: 87, distance: 8.4
click at [230, 84] on div at bounding box center [232, 83] width 7 height 5
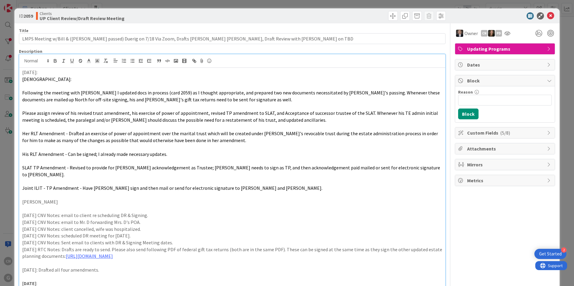
click at [19, 73] on div "[DATE]: [PERSON_NAME]: Following the meeting with [PERSON_NAME] I updated docs …" at bounding box center [232, 262] width 426 height 389
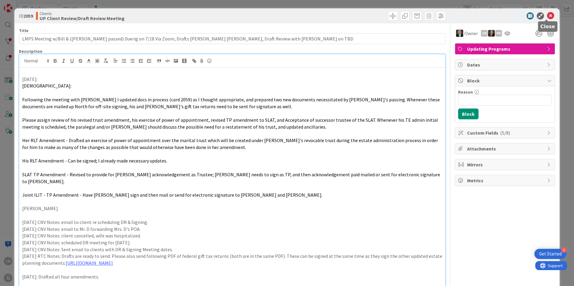
click at [548, 16] on icon at bounding box center [550, 15] width 7 height 7
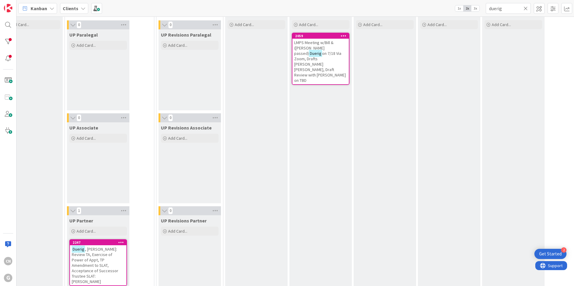
click at [94, 264] on span ", [PERSON_NAME]: Review TA, Exercise of Power of Appt, TP Amendment to SLAT, Ac…" at bounding box center [95, 266] width 46 height 38
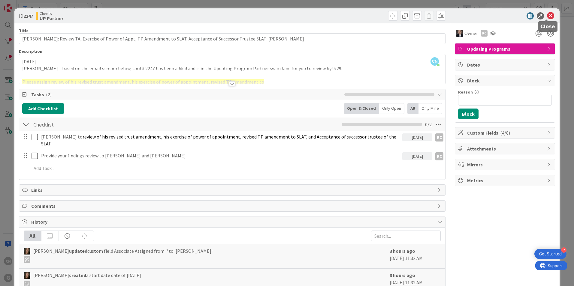
click at [547, 16] on icon at bounding box center [550, 15] width 7 height 7
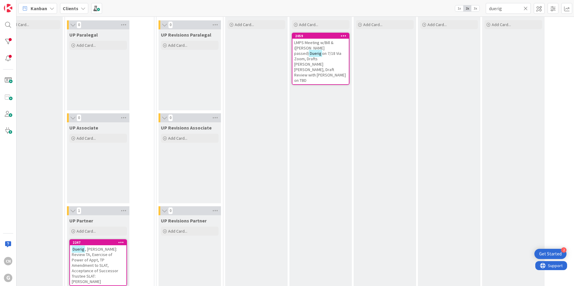
click at [305, 60] on span "on 7/18 Via Zoom, Drafts [PERSON_NAME] [PERSON_NAME], Draft Review with [PERSON…" at bounding box center [320, 67] width 52 height 32
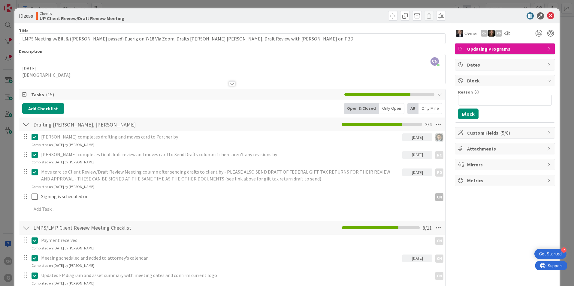
click at [231, 83] on div at bounding box center [232, 83] width 7 height 5
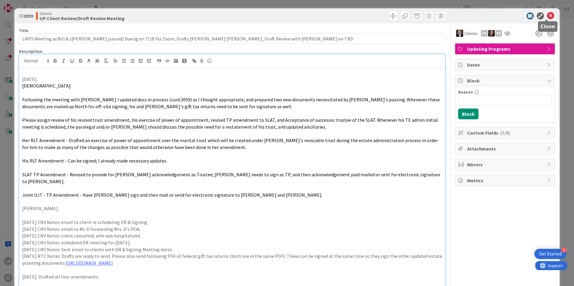
click at [547, 18] on icon at bounding box center [550, 15] width 7 height 7
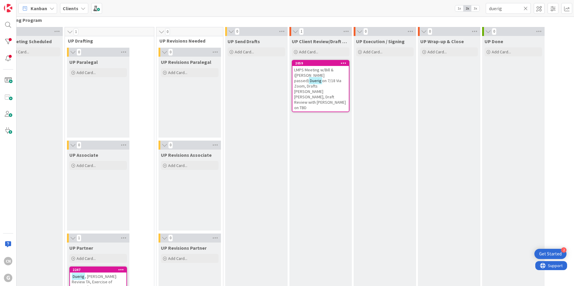
scroll to position [873, 87]
click at [298, 88] on span "on 7/18 Via Zoom, Drafts [PERSON_NAME] [PERSON_NAME], Draft Review with [PERSON…" at bounding box center [320, 94] width 52 height 32
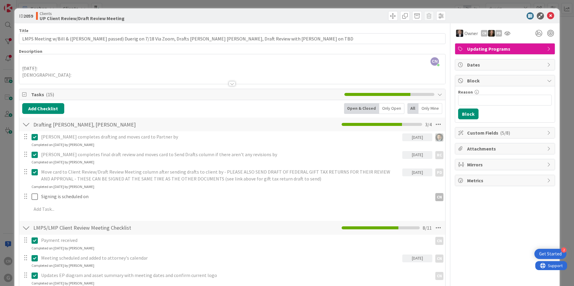
click at [230, 85] on div at bounding box center [232, 83] width 7 height 5
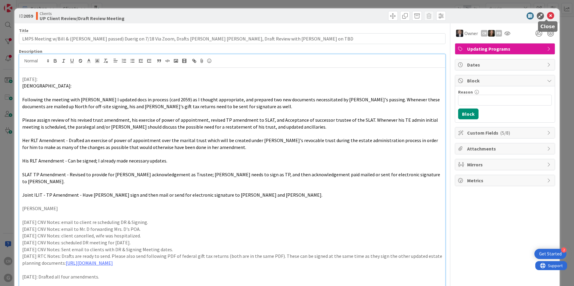
click at [547, 15] on icon at bounding box center [550, 15] width 7 height 7
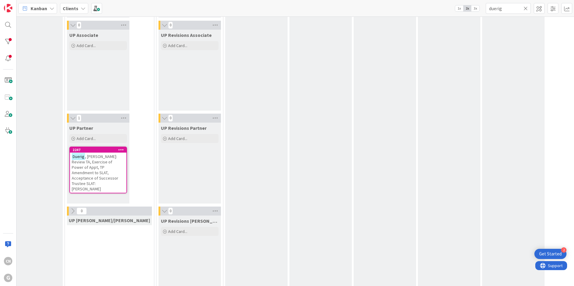
scroll to position [993, 87]
click at [105, 169] on span ", [PERSON_NAME]: Review TA, Exercise of Power of Appt, TP Amendment to SLAT, Ac…" at bounding box center [95, 173] width 46 height 38
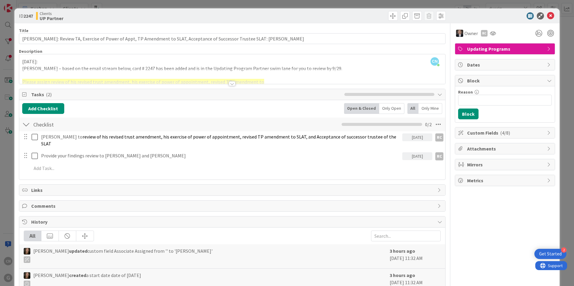
click at [229, 85] on div at bounding box center [232, 83] width 7 height 5
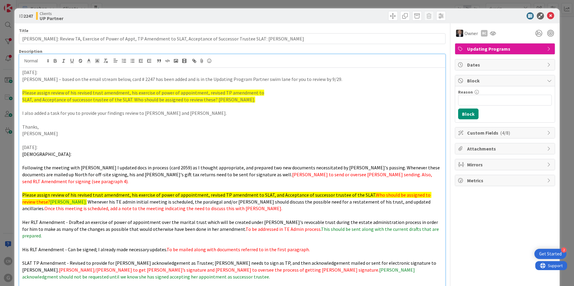
drag, startPoint x: 25, startPoint y: 93, endPoint x: 269, endPoint y: 92, distance: 244.2
click at [269, 92] on p "Please assign review of his revised trust amendment, his exercise of power of a…" at bounding box center [232, 92] width 420 height 7
click at [547, 16] on icon at bounding box center [550, 15] width 7 height 7
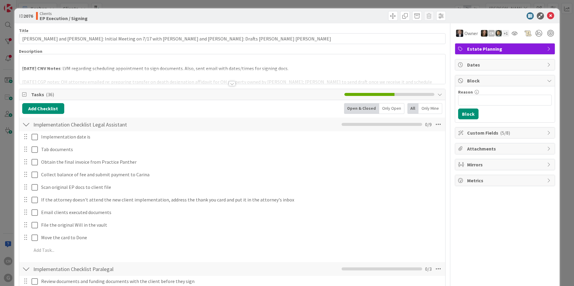
type input "[PERSON_NAME]"
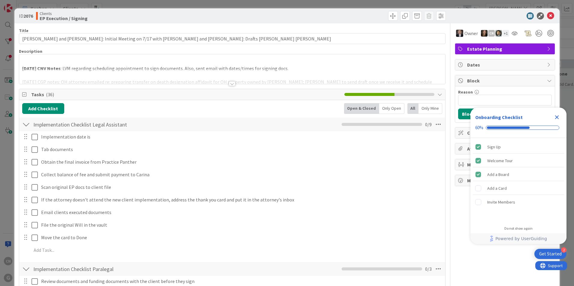
click at [231, 84] on div at bounding box center [232, 83] width 7 height 5
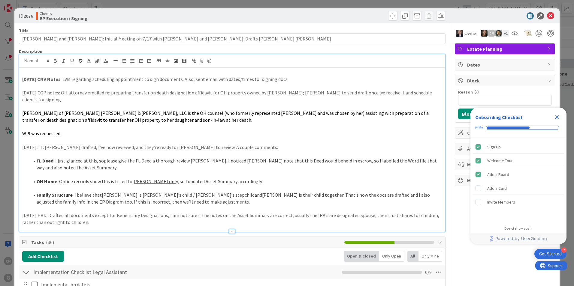
click at [22, 81] on div "9.3.25 CNV Notes : LVM regarding scheduling appointment to sign documents. Also…" at bounding box center [232, 150] width 426 height 164
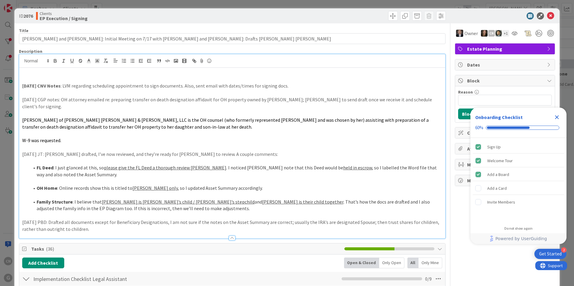
click at [37, 78] on p at bounding box center [232, 79] width 420 height 7
click at [107, 78] on p "9.22.25 CNV Notes: f/u email sent to clients." at bounding box center [232, 79] width 420 height 7
drag, startPoint x: 71, startPoint y: 85, endPoint x: 178, endPoint y: 85, distance: 107.4
click at [178, 85] on p "9.3.25 CNV Notes : LVM regarding scheduling appointment to sign documents. Also…" at bounding box center [232, 85] width 420 height 7
copy p "egarding scheduling appointment to sign documents."
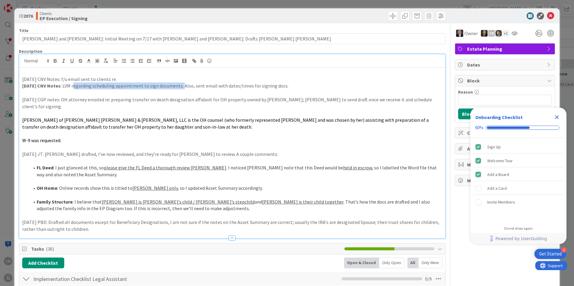
drag, startPoint x: 121, startPoint y: 80, endPoint x: 107, endPoint y: 81, distance: 13.8
click at [107, 81] on p "9.22.25 CNV Notes: f/u email sent to clients re." at bounding box center [232, 79] width 420 height 7
drag, startPoint x: 557, startPoint y: 118, endPoint x: 554, endPoint y: 119, distance: 3.2
click at [557, 118] on icon "Close Checklist" at bounding box center [557, 117] width 4 height 4
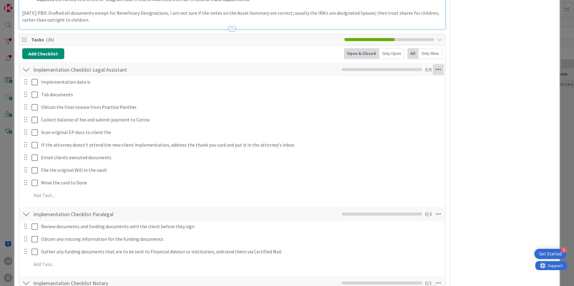
scroll to position [210, 0]
click at [433, 65] on icon at bounding box center [438, 69] width 11 height 11
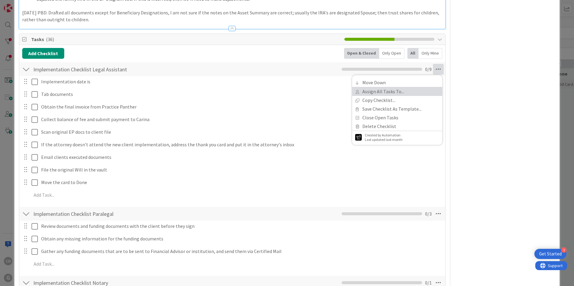
click at [374, 87] on link "Assign All Tasks To..." at bounding box center [397, 91] width 90 height 9
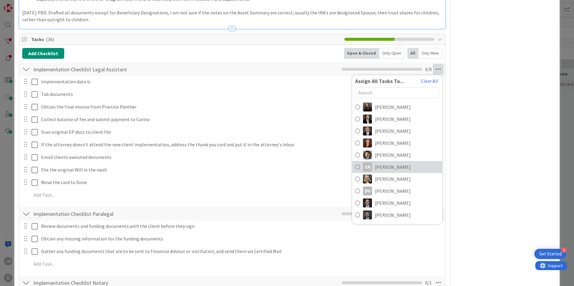
click at [391, 163] on span "[PERSON_NAME]" at bounding box center [393, 166] width 36 height 7
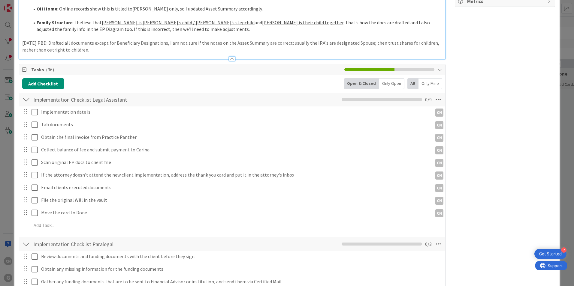
scroll to position [180, 0]
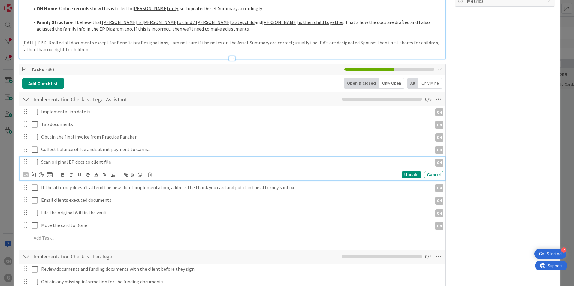
click at [120, 159] on p "Scan original EP docs to client file" at bounding box center [235, 162] width 388 height 7
click at [24, 172] on div "CN" at bounding box center [25, 174] width 5 height 5
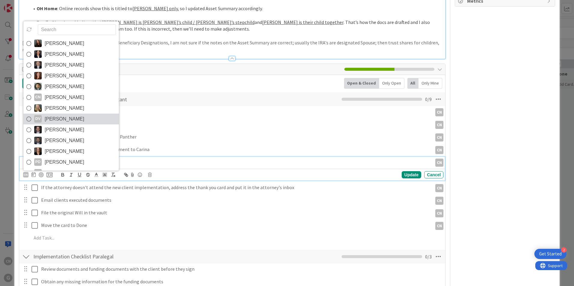
click at [67, 115] on span "[PERSON_NAME]" at bounding box center [65, 119] width 40 height 9
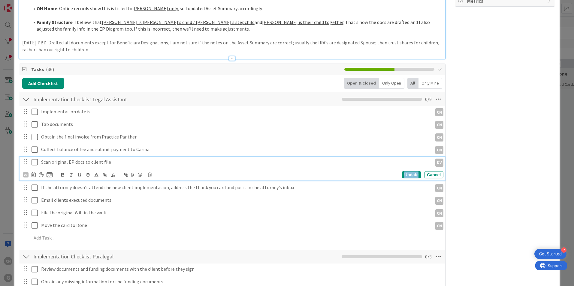
click at [403, 171] on div "Update" at bounding box center [410, 174] width 19 height 7
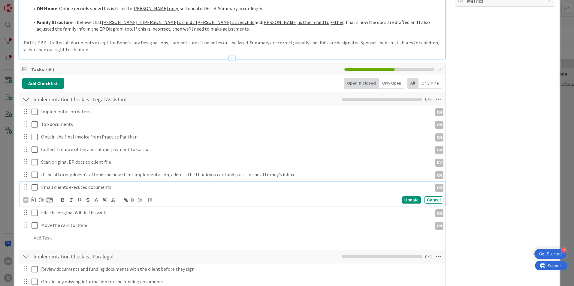
click at [113, 184] on p "Email clients executed documents" at bounding box center [235, 187] width 388 height 7
click at [26, 197] on div "CN" at bounding box center [25, 199] width 5 height 5
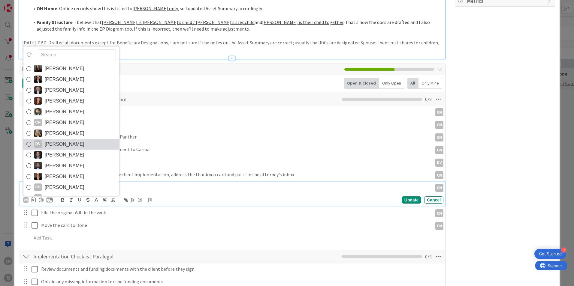
click at [69, 140] on span "[PERSON_NAME]" at bounding box center [65, 144] width 40 height 9
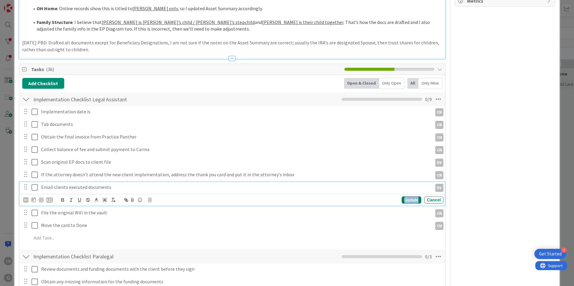
click at [410, 196] on div "Update" at bounding box center [410, 199] width 19 height 7
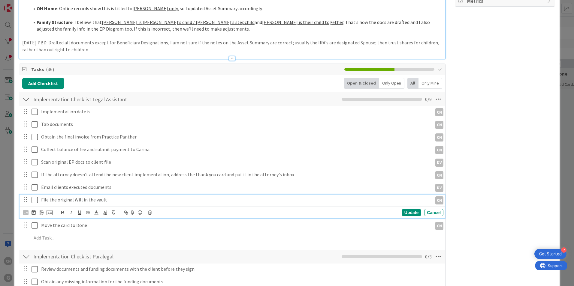
click at [113, 196] on p "File the original Will in the vault" at bounding box center [235, 199] width 388 height 7
click at [26, 210] on div "CN" at bounding box center [25, 212] width 5 height 5
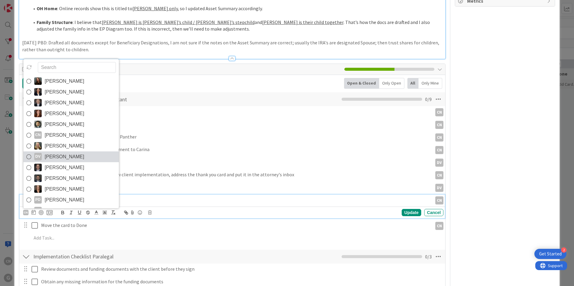
click at [62, 152] on span "[PERSON_NAME]" at bounding box center [65, 156] width 40 height 9
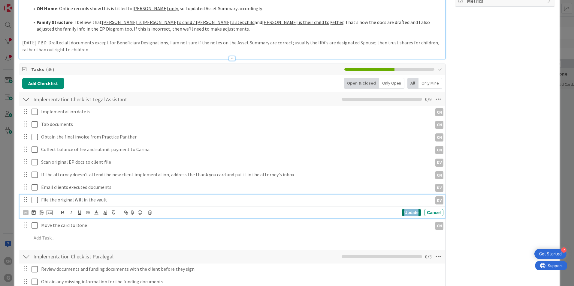
click at [403, 209] on div "Update" at bounding box center [410, 212] width 19 height 7
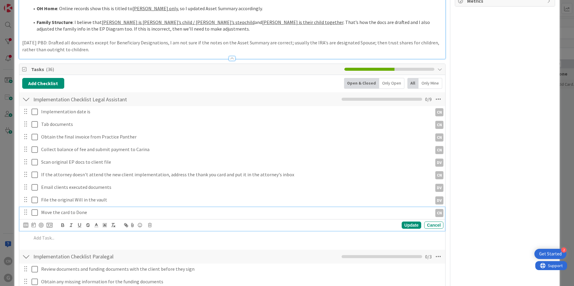
click at [91, 209] on p "Move the card to Done" at bounding box center [235, 212] width 388 height 7
click at [27, 223] on div "CN" at bounding box center [25, 225] width 5 height 5
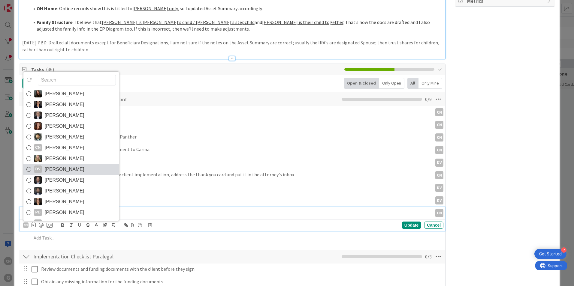
click at [74, 165] on span "[PERSON_NAME]" at bounding box center [65, 169] width 40 height 9
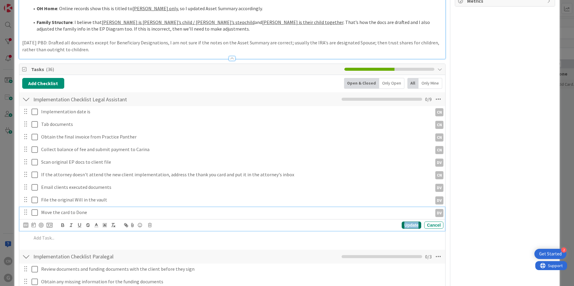
click at [409, 222] on div "Update" at bounding box center [410, 225] width 19 height 7
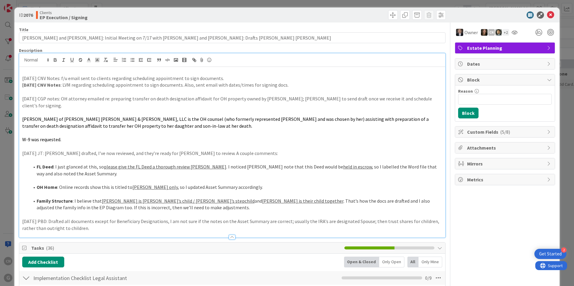
scroll to position [0, 0]
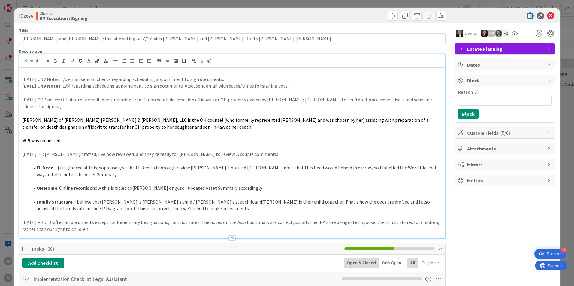
click at [216, 77] on p "9.22.25 CNV Notes: f/u email sent to clients regarding scheduling appointment t…" at bounding box center [232, 79] width 420 height 7
click at [547, 16] on icon at bounding box center [550, 15] width 7 height 7
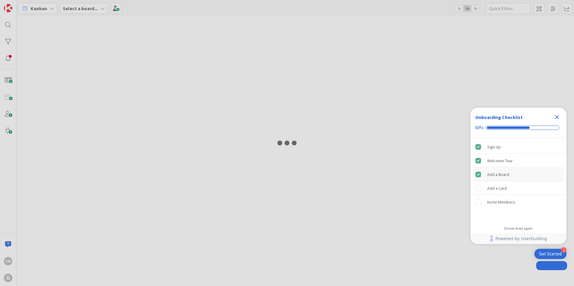
type input "[PERSON_NAME]"
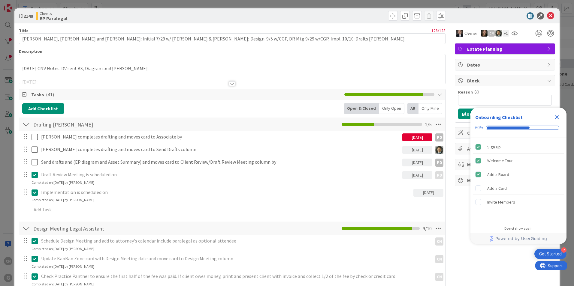
click at [145, 69] on div at bounding box center [232, 76] width 426 height 15
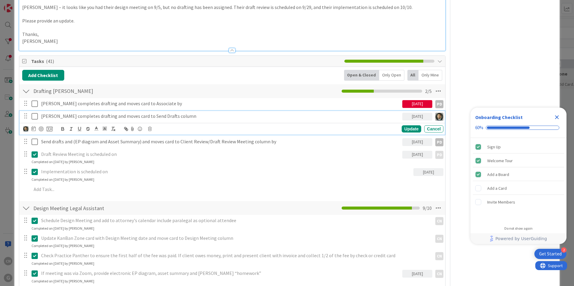
drag, startPoint x: 179, startPoint y: 117, endPoint x: 201, endPoint y: 116, distance: 22.5
click at [201, 116] on p "[PERSON_NAME] completes drafting and moves card to Send Drafts column" at bounding box center [220, 116] width 358 height 7
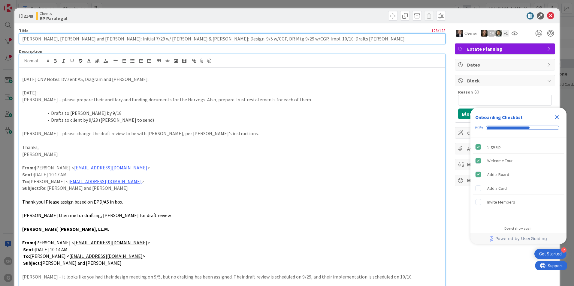
drag, startPoint x: 235, startPoint y: 39, endPoint x: -76, endPoint y: 41, distance: 311.4
click at [0, 41] on html "2 Get Started Onboarding Checklist 60% Sign Up Welcome Tour Add a Board Add a C…" at bounding box center [287, 143] width 574 height 286
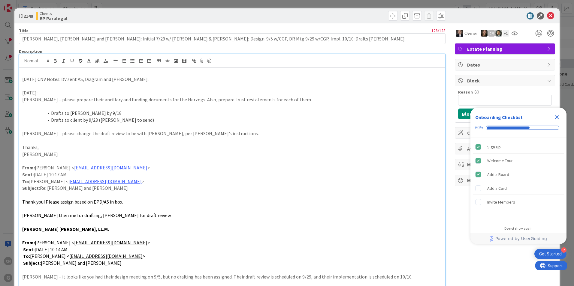
click at [345, 135] on p "[PERSON_NAME] – please change the draft review to be with [PERSON_NAME], per [P…" at bounding box center [232, 133] width 420 height 7
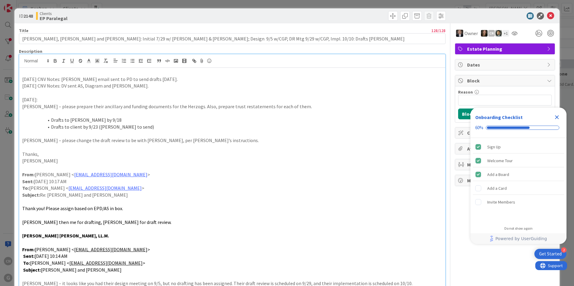
click at [558, 119] on icon "Close Checklist" at bounding box center [557, 117] width 4 height 4
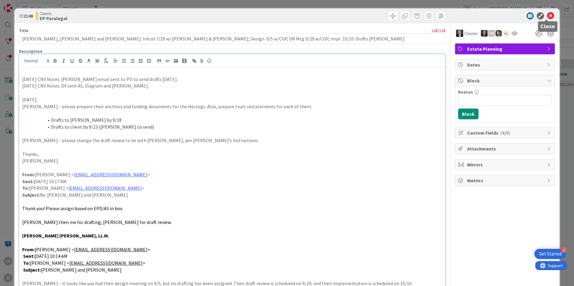
click at [547, 13] on icon at bounding box center [550, 15] width 7 height 7
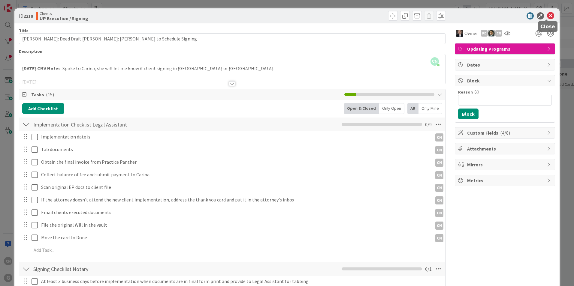
click at [547, 18] on icon at bounding box center [550, 15] width 7 height 7
